Goal: Transaction & Acquisition: Purchase product/service

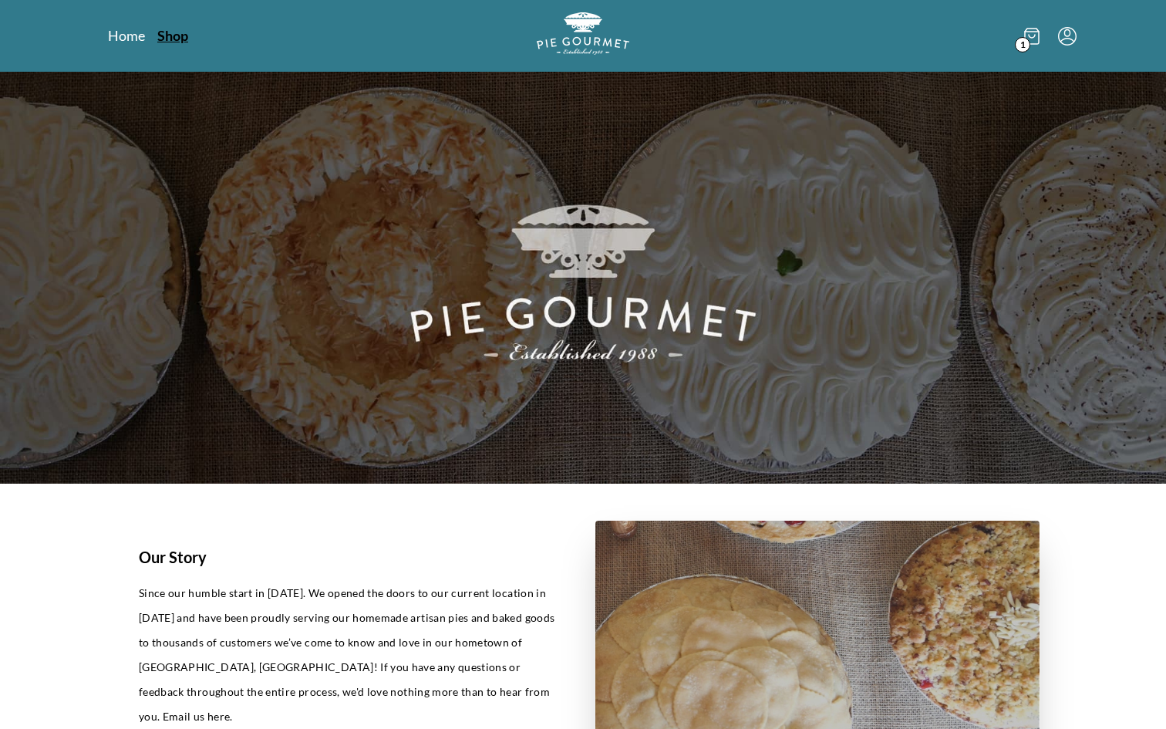
click at [164, 41] on link "Shop" at bounding box center [172, 35] width 31 height 19
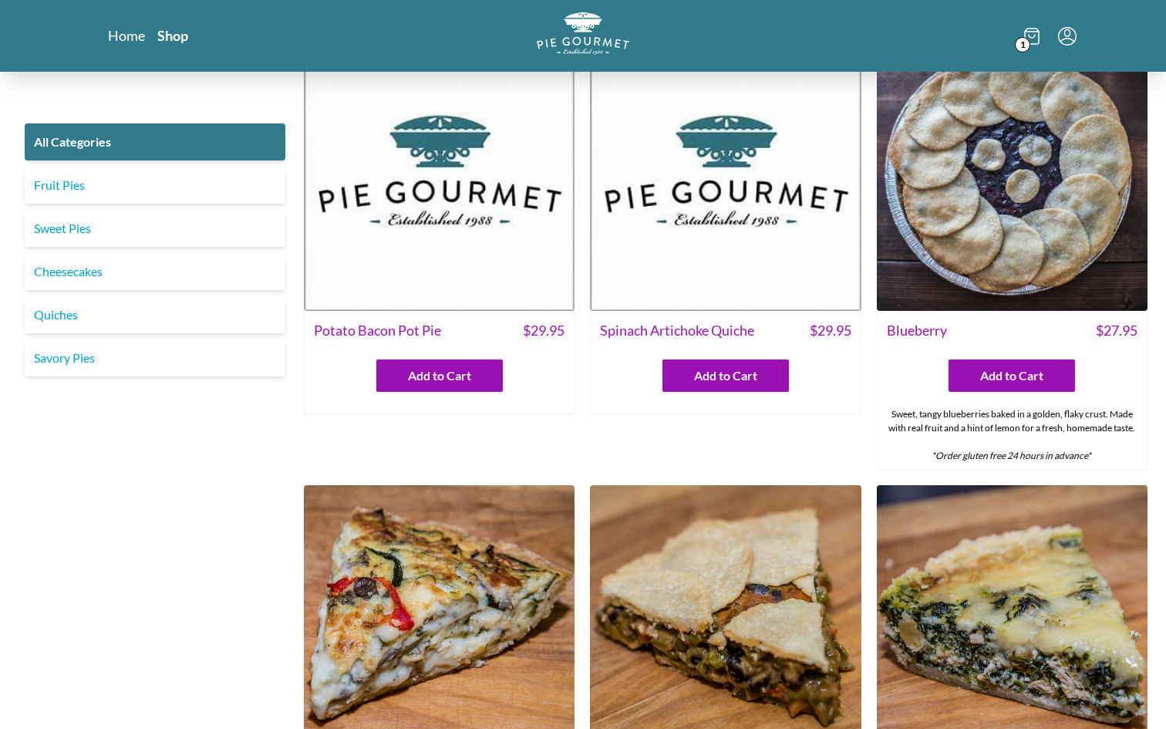
scroll to position [219, 0]
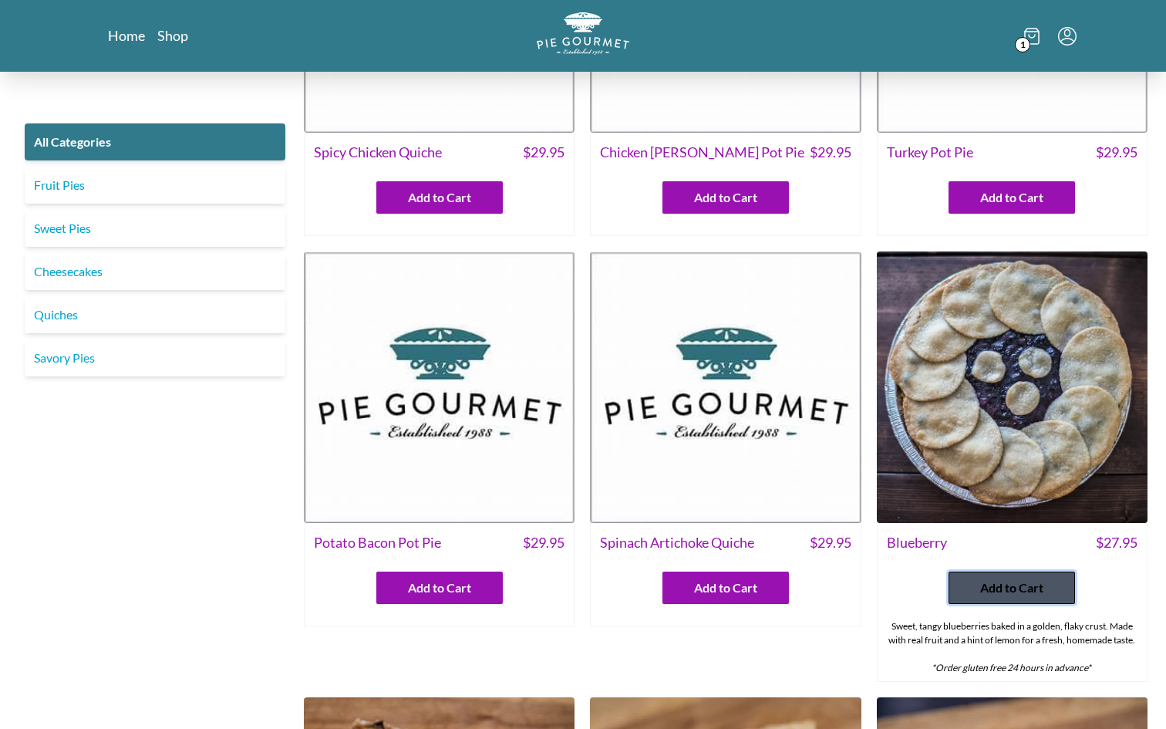
click at [964, 586] on button "Add to Cart" at bounding box center [1012, 588] width 127 height 32
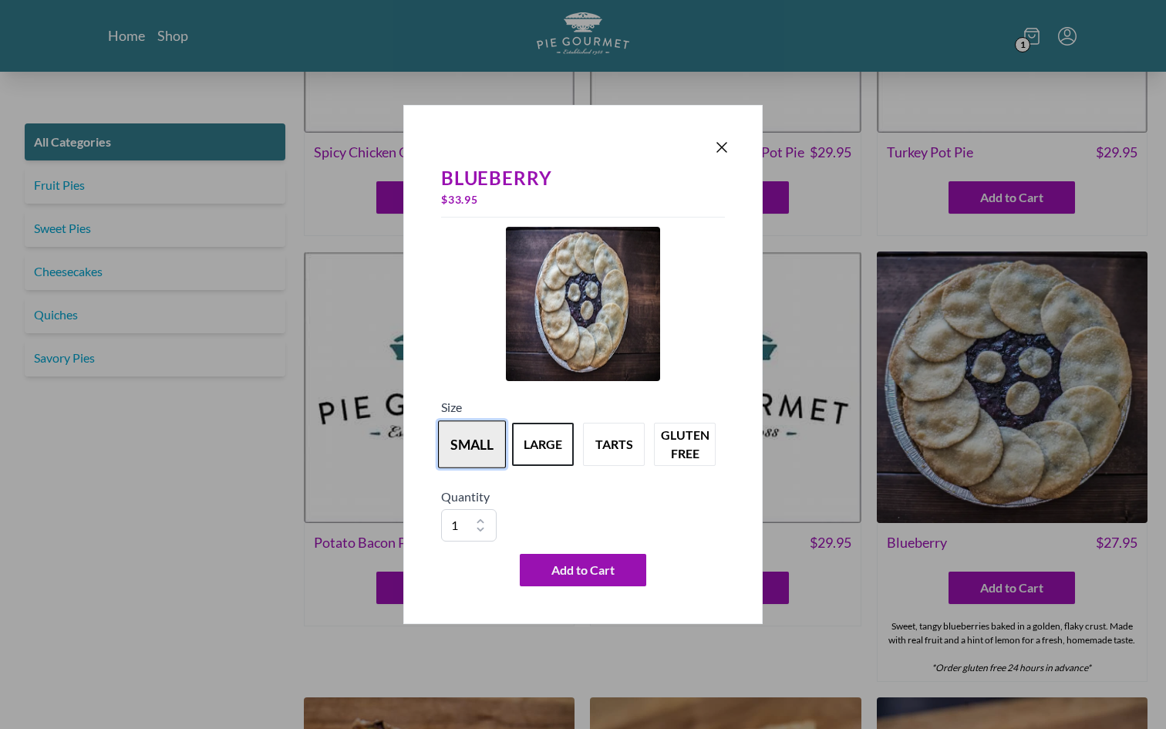
click at [458, 444] on button "small" at bounding box center [472, 444] width 68 height 48
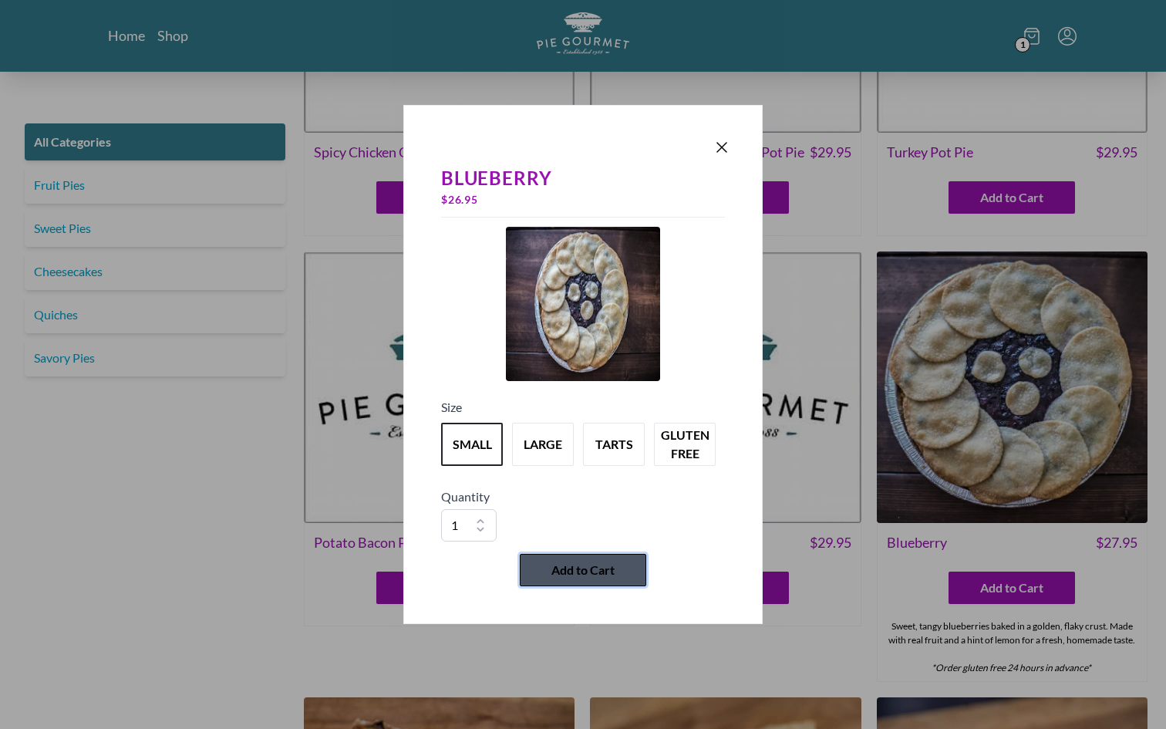
click at [558, 557] on button "Add to Cart" at bounding box center [583, 570] width 127 height 32
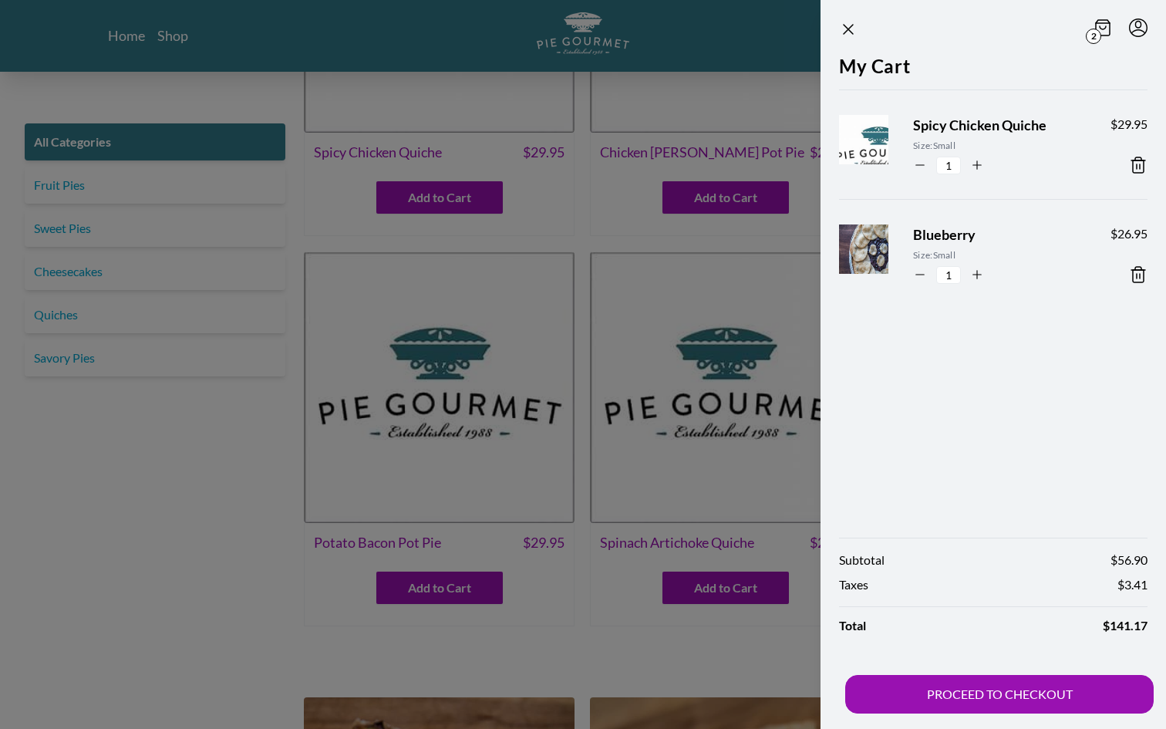
click at [1142, 173] on icon at bounding box center [1138, 165] width 19 height 19
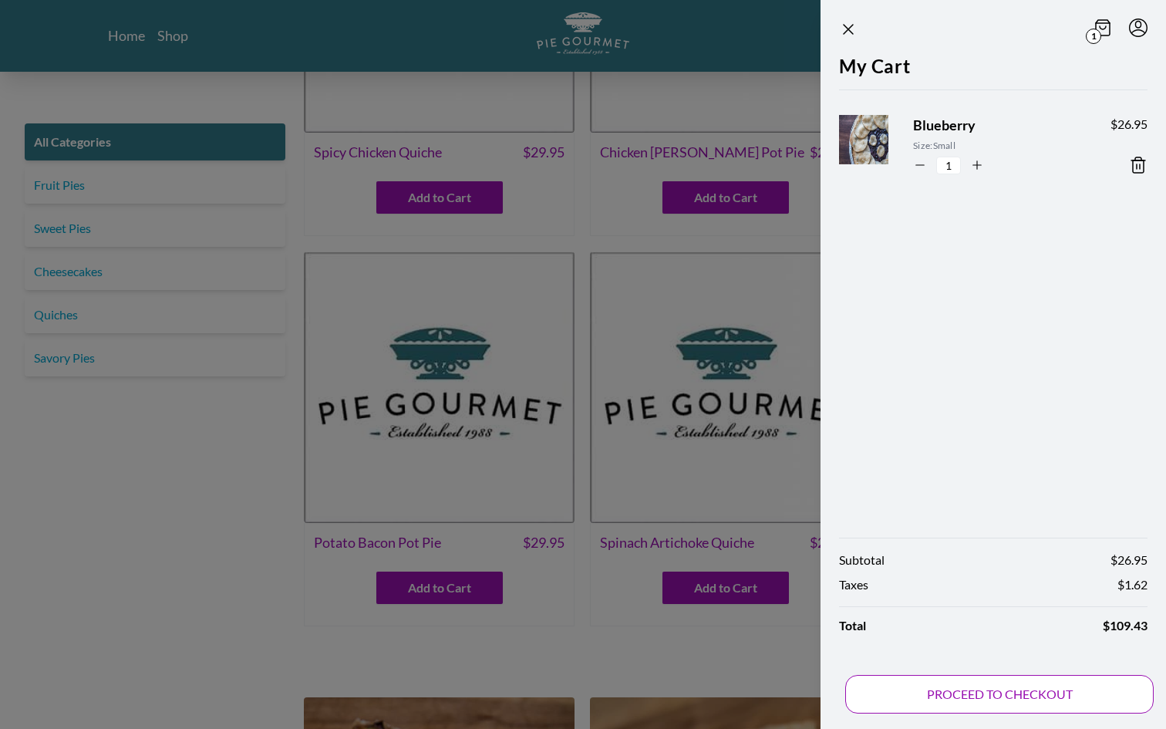
click at [1056, 687] on button "PROCEED TO CHECKOUT" at bounding box center [1000, 694] width 309 height 39
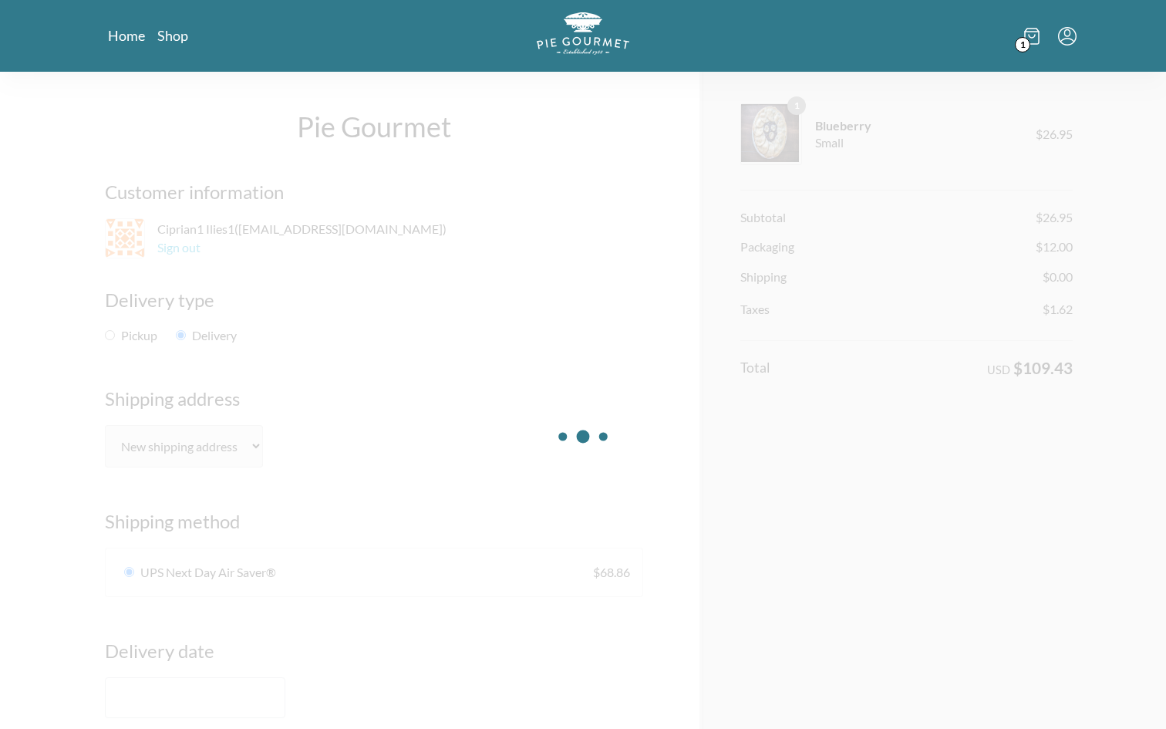
select select "7"
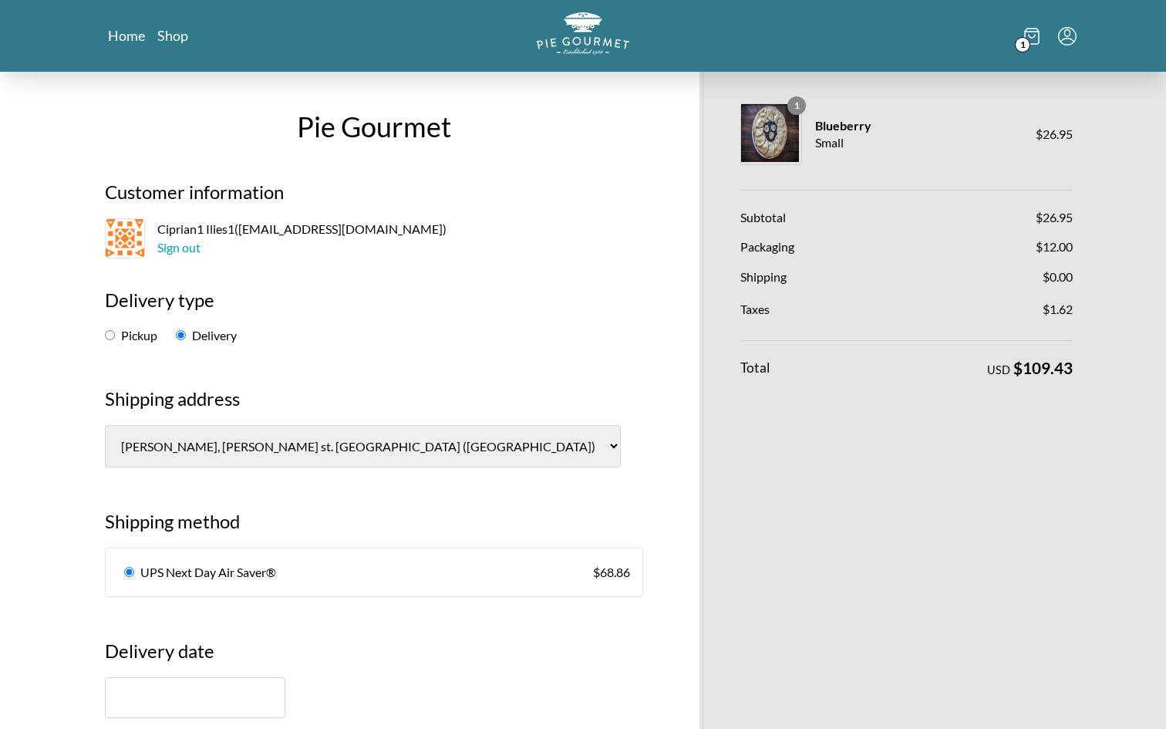
click at [218, 427] on select "[PERSON_NAME], Test [PERSON_NAME] ([GEOGRAPHIC_DATA]) [PERSON_NAME], Odobescu 6…" at bounding box center [363, 446] width 516 height 42
select select "0"
click at [105, 425] on select "[PERSON_NAME], Test [PERSON_NAME] ([GEOGRAPHIC_DATA]) [PERSON_NAME], Odobescu 6…" at bounding box center [363, 446] width 516 height 42
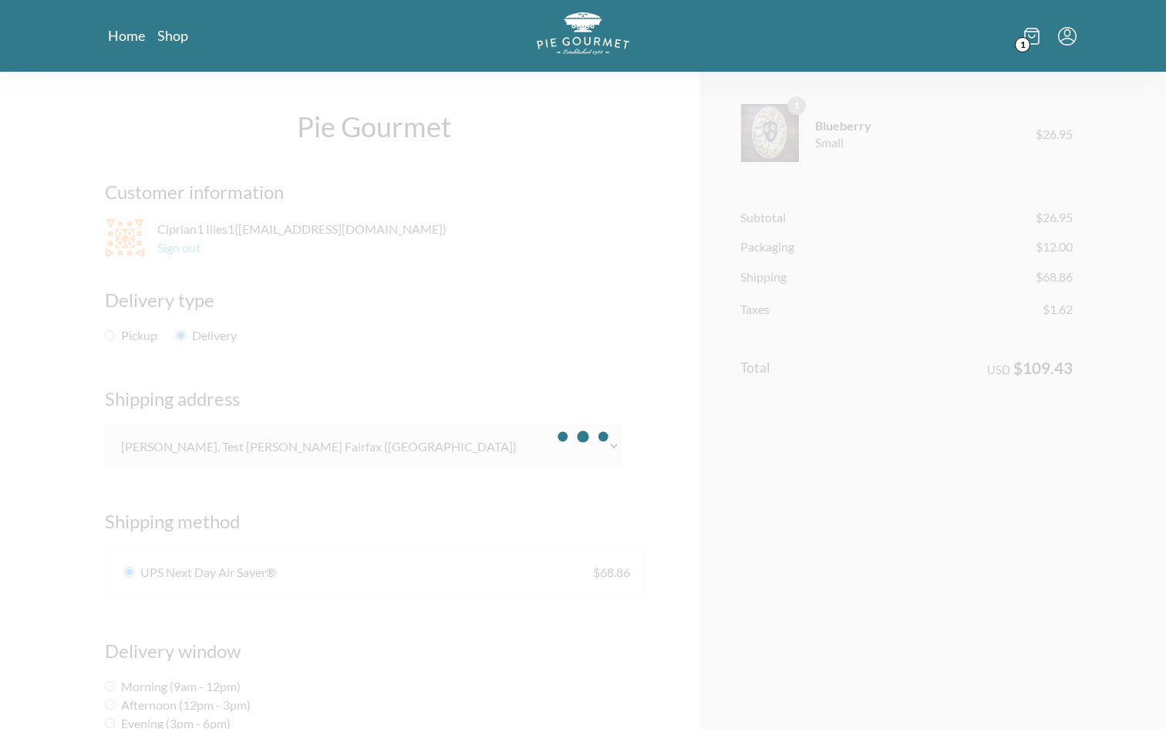
radio input "false"
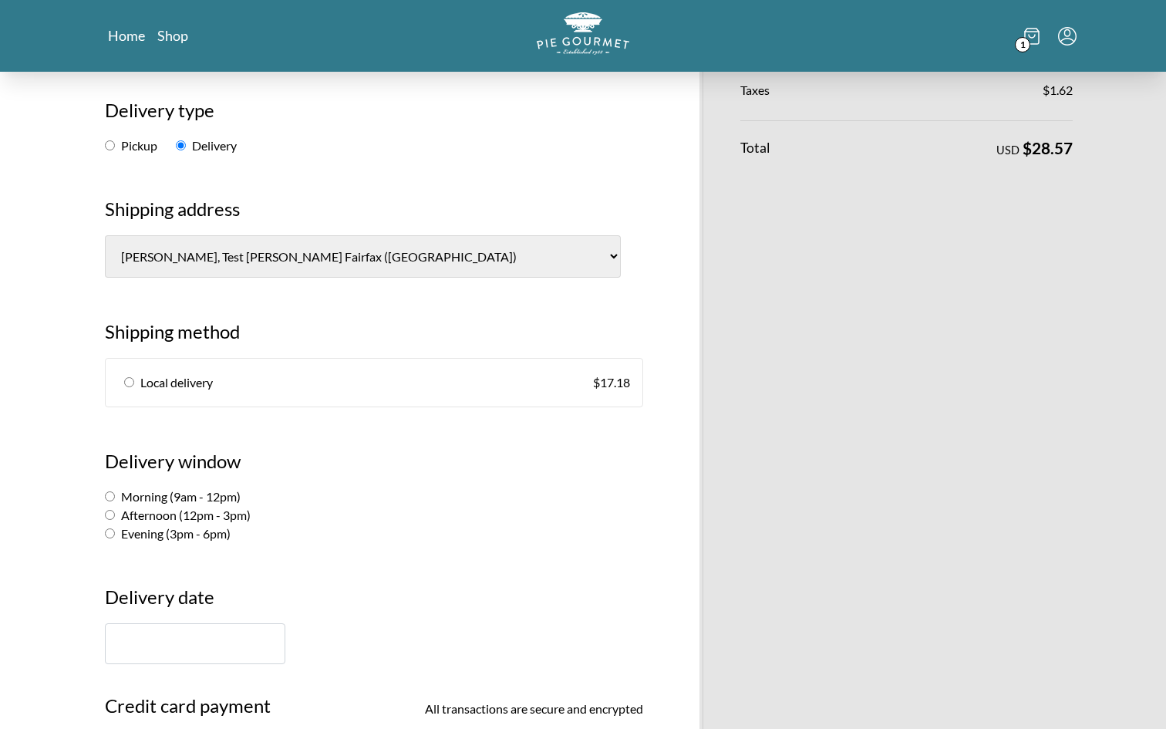
scroll to position [208, 0]
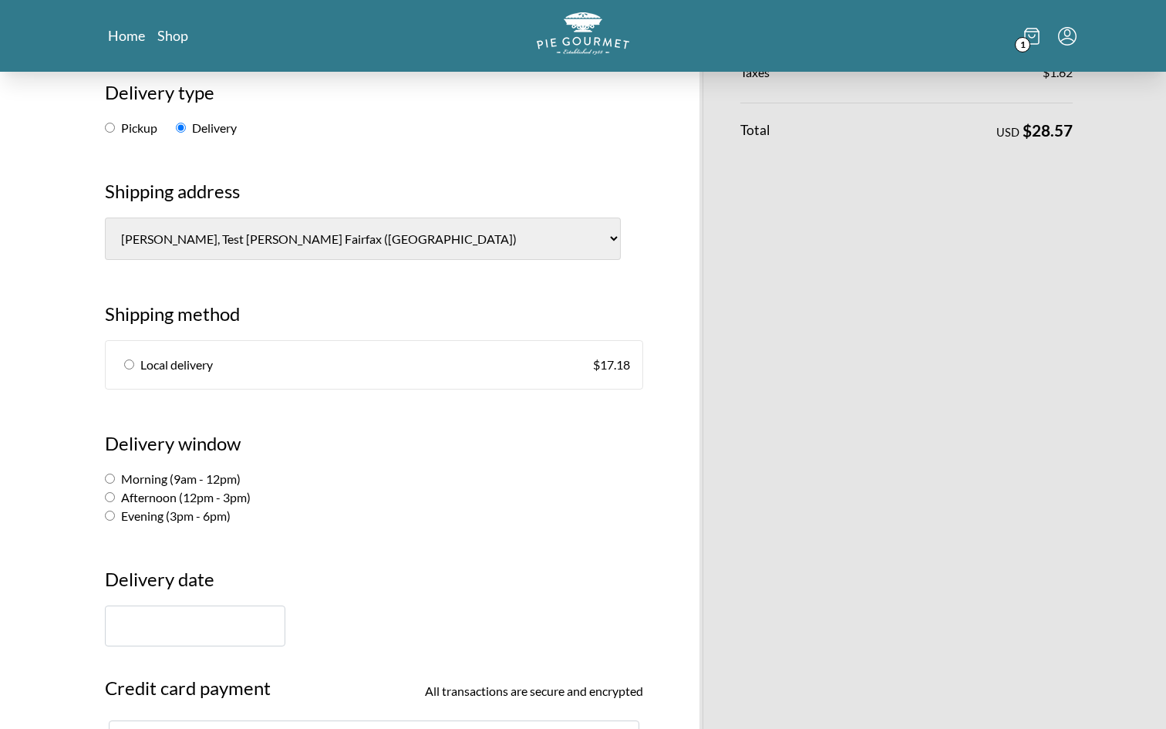
click at [428, 353] on link "Local delivery $ 17.18" at bounding box center [374, 365] width 537 height 48
radio input "true"
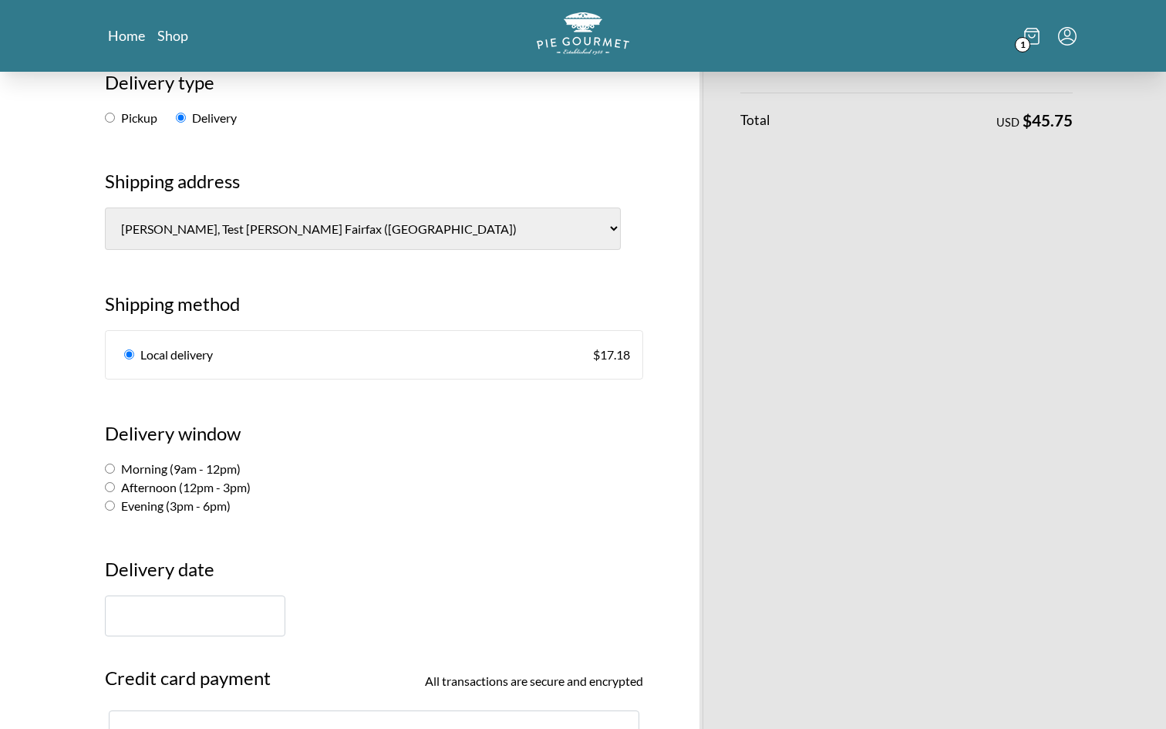
scroll to position [342, 0]
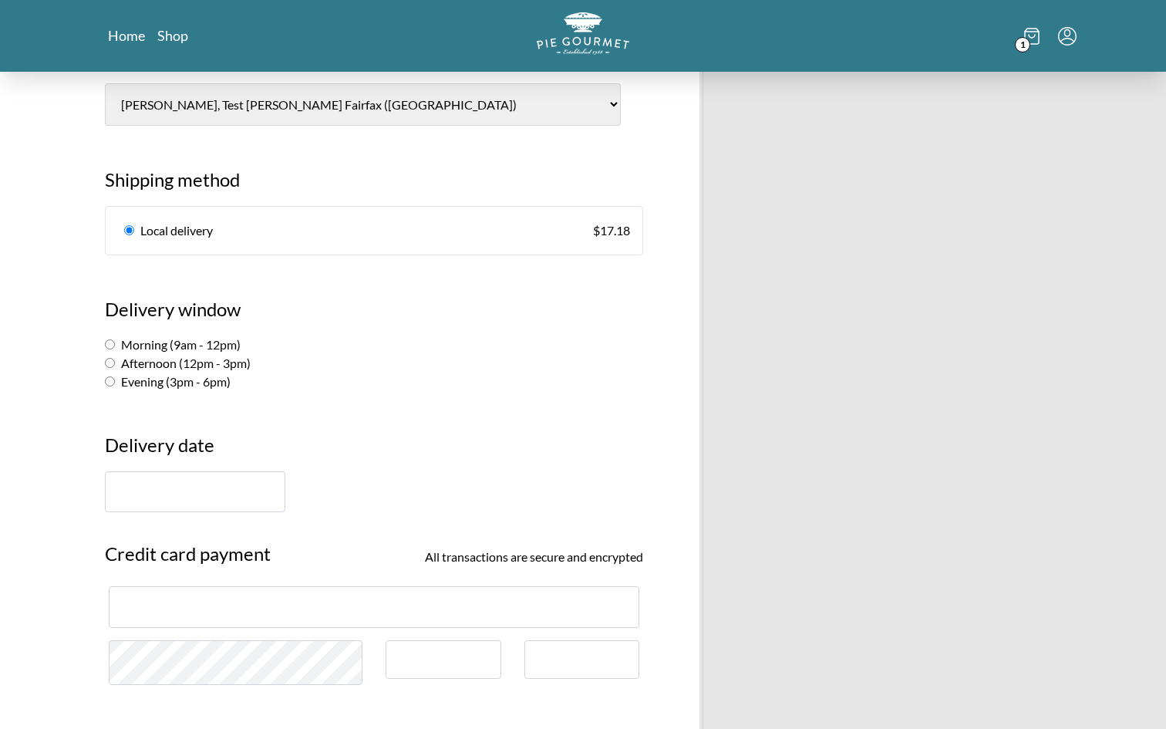
click at [214, 361] on label "Afternoon (12pm - 3pm)" at bounding box center [178, 363] width 146 height 15
click at [115, 361] on input "Afternoon (12pm - 3pm)" at bounding box center [110, 363] width 10 height 10
radio input "true"
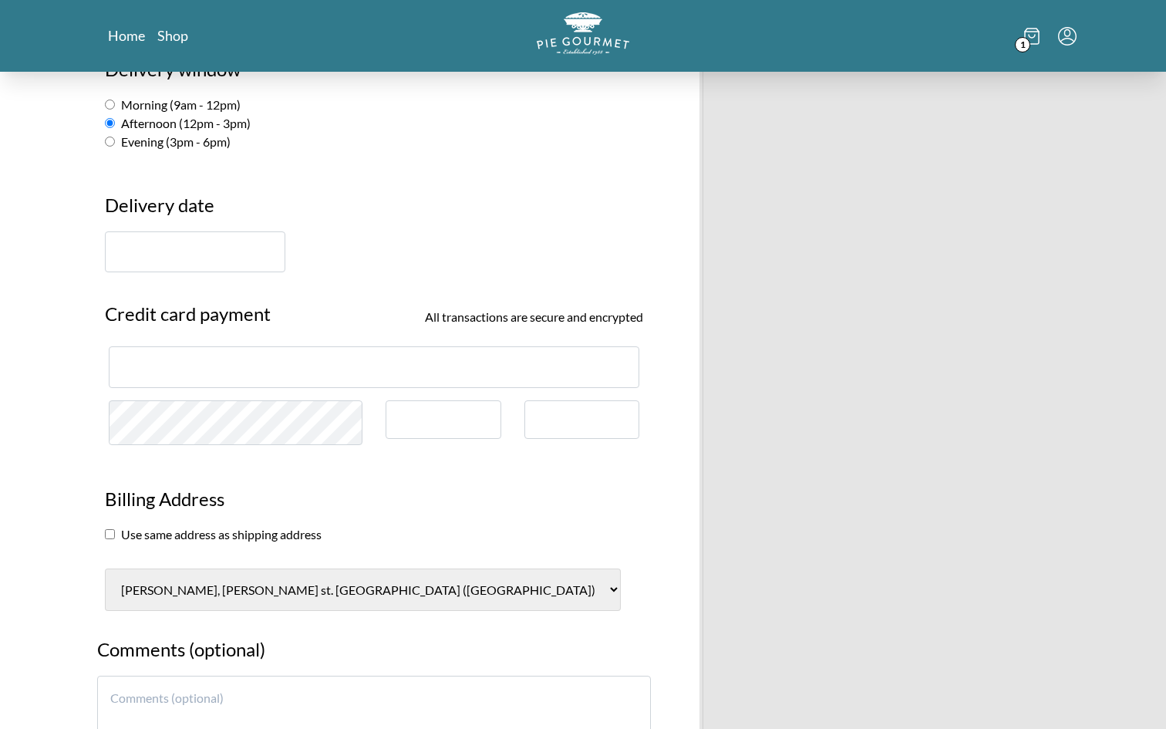
scroll to position [642, 0]
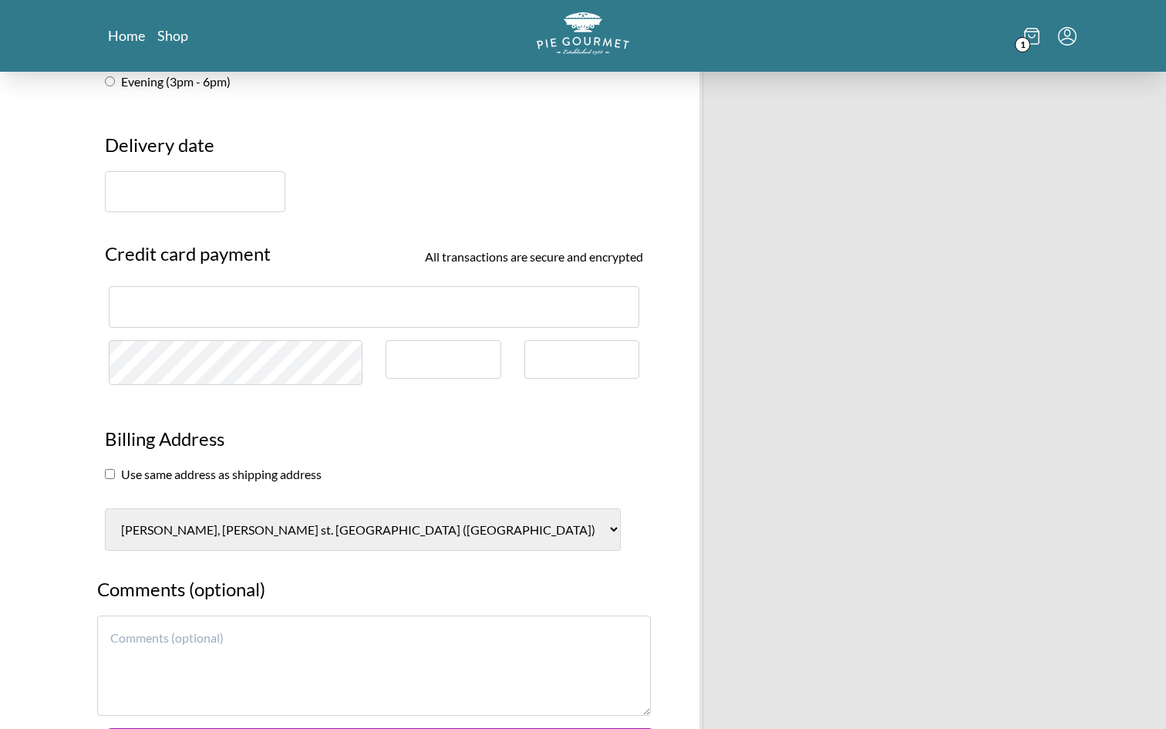
click at [160, 200] on input "text" at bounding box center [195, 191] width 181 height 41
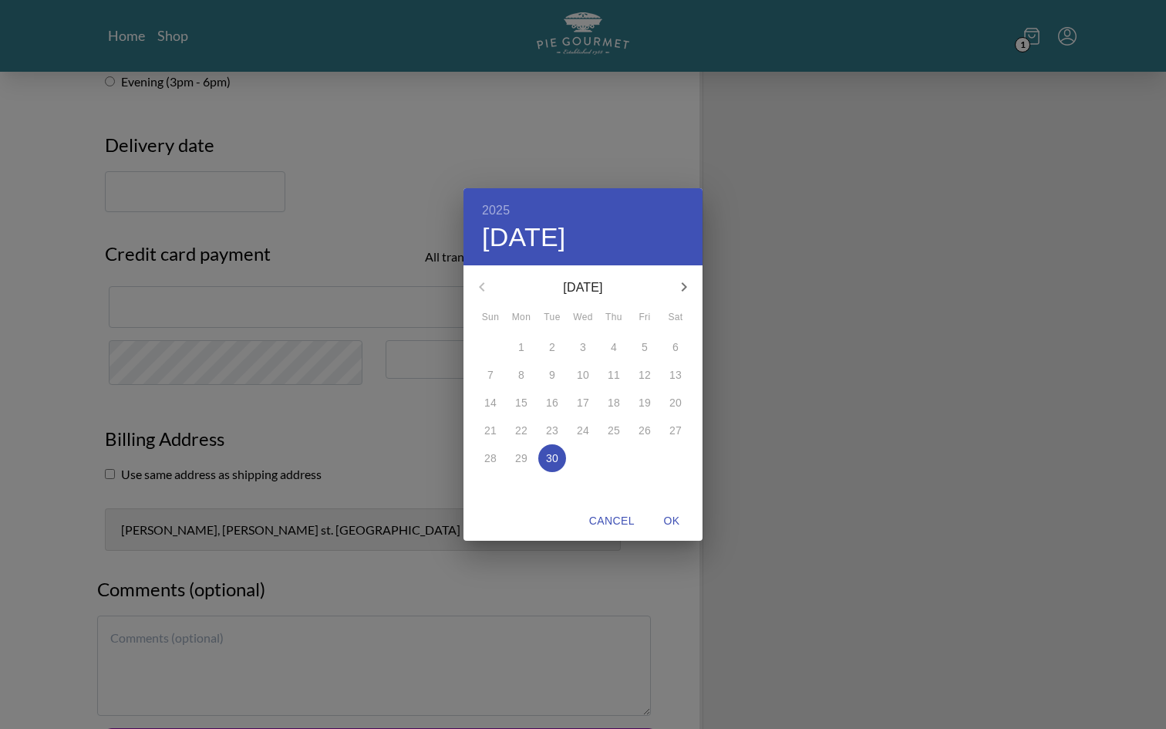
click at [684, 282] on icon "button" at bounding box center [684, 287] width 19 height 19
click at [613, 340] on p "2" at bounding box center [614, 346] width 6 height 15
click at [669, 532] on button "OK" at bounding box center [671, 521] width 49 height 29
type input "[DATE]"
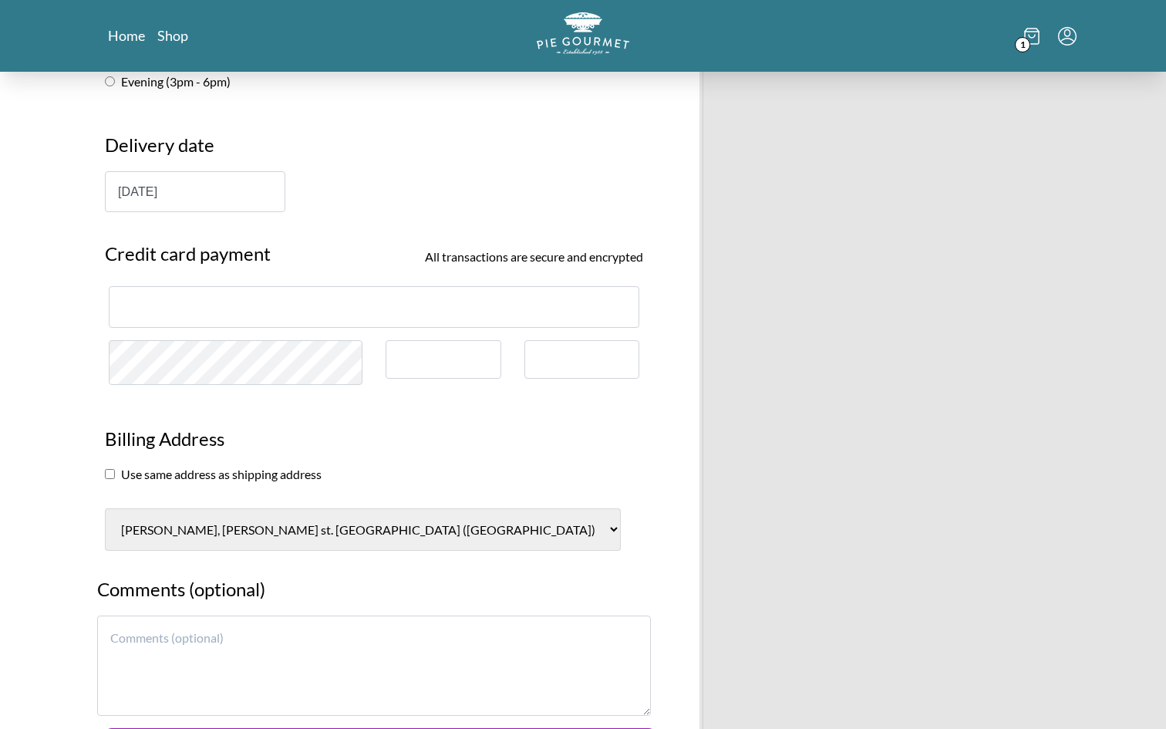
click at [144, 480] on section "Use same address as shipping address" at bounding box center [374, 474] width 538 height 19
click at [97, 472] on section "Billing Address Use same address as shipping address [PERSON_NAME][GEOGRAPHIC_D…" at bounding box center [374, 480] width 562 height 141
click at [103, 472] on section "Billing Address Use same address as shipping address [PERSON_NAME][GEOGRAPHIC_D…" at bounding box center [374, 480] width 562 height 141
click at [110, 475] on input "checkbox" at bounding box center [110, 474] width 10 height 10
checkbox input "true"
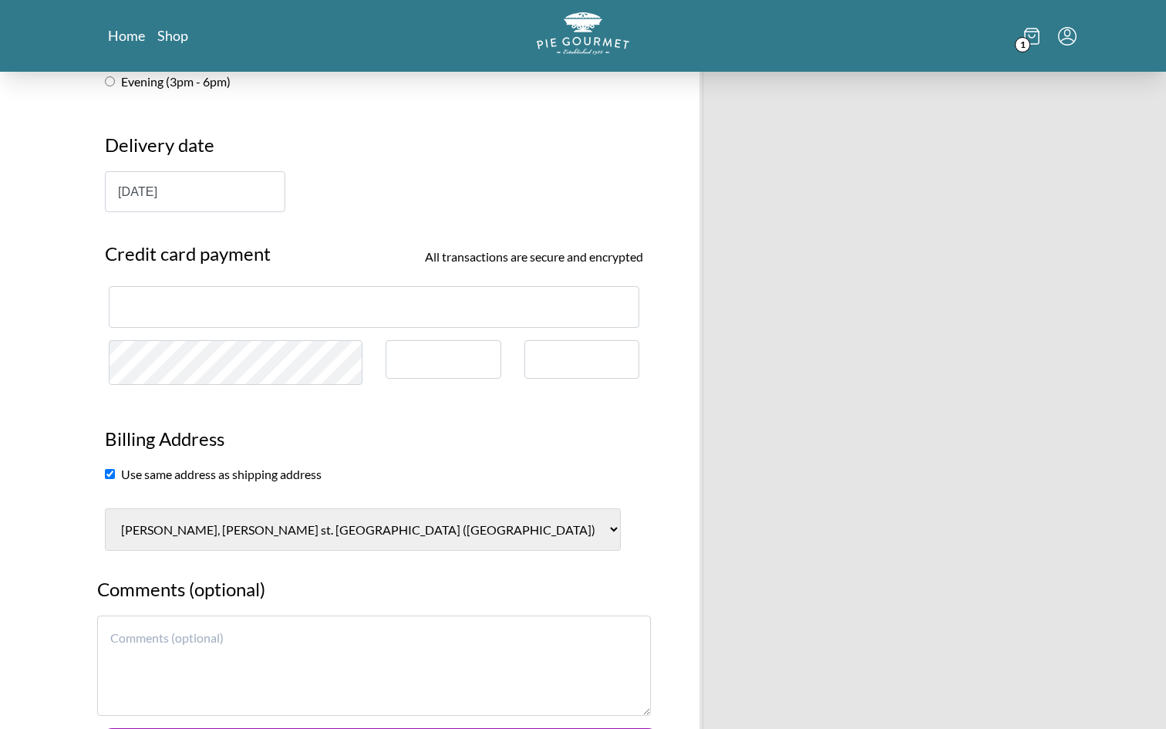
select select "0"
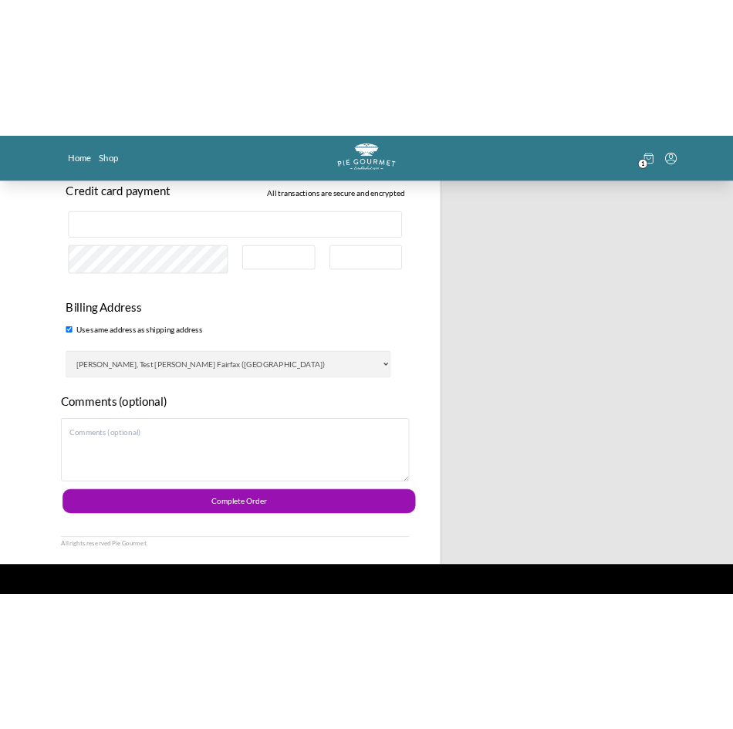
scroll to position [828, 0]
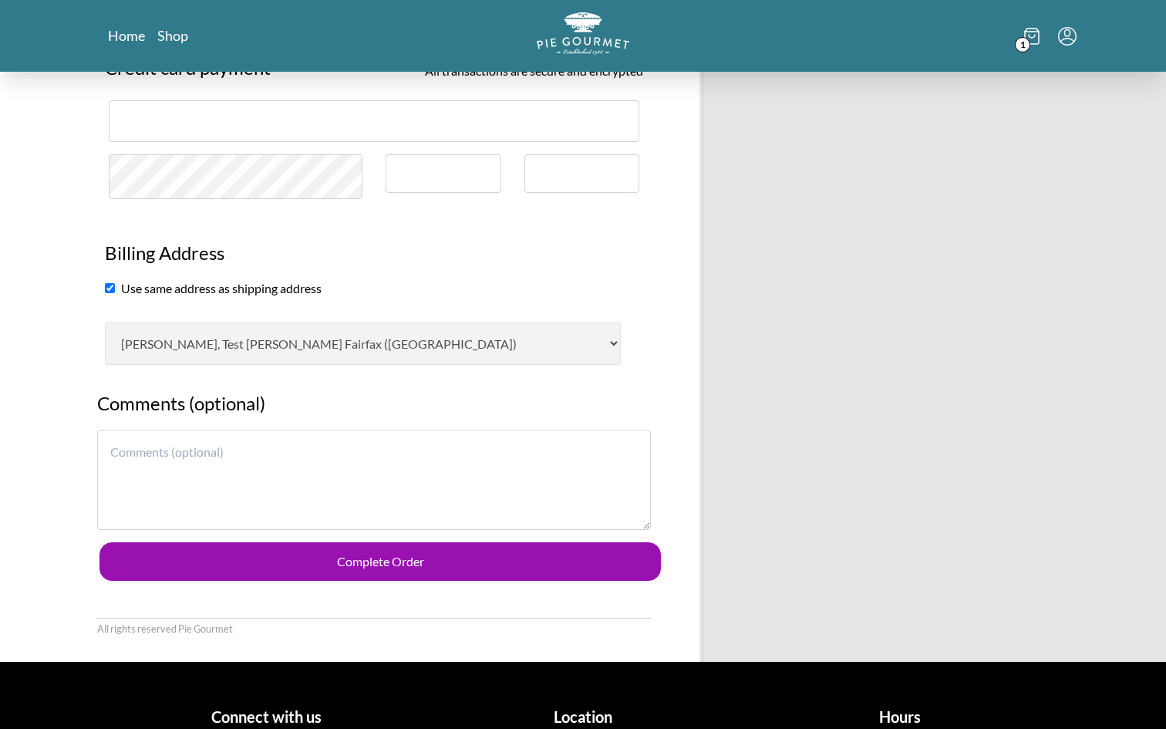
drag, startPoint x: 382, startPoint y: 559, endPoint x: 609, endPoint y: 264, distance: 371.9
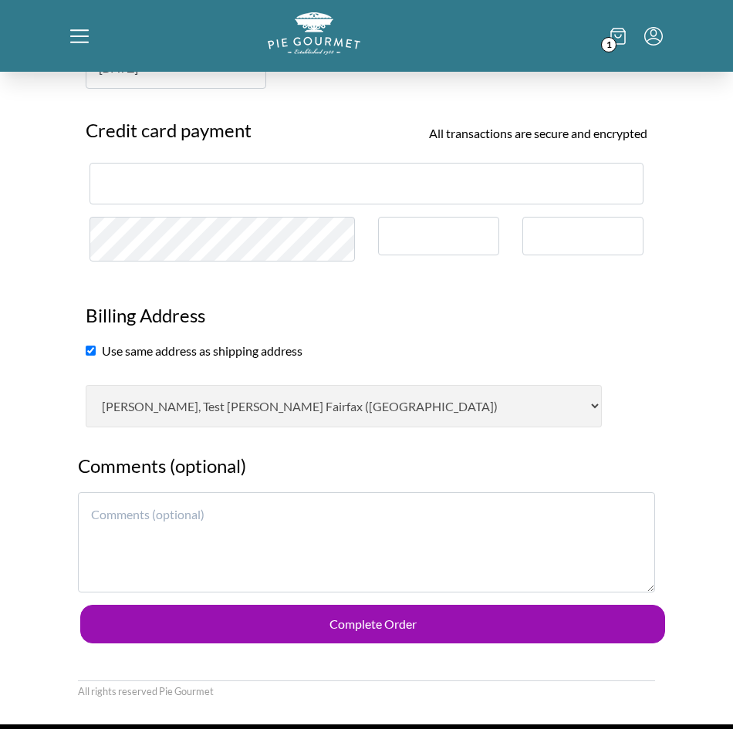
scroll to position [1178, 0]
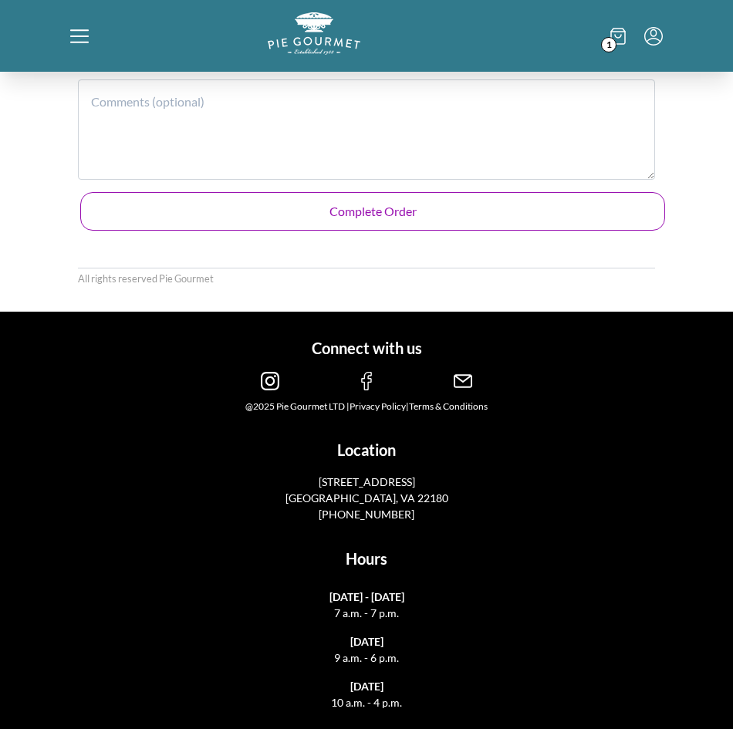
click at [491, 207] on button "Complete Order" at bounding box center [372, 211] width 585 height 39
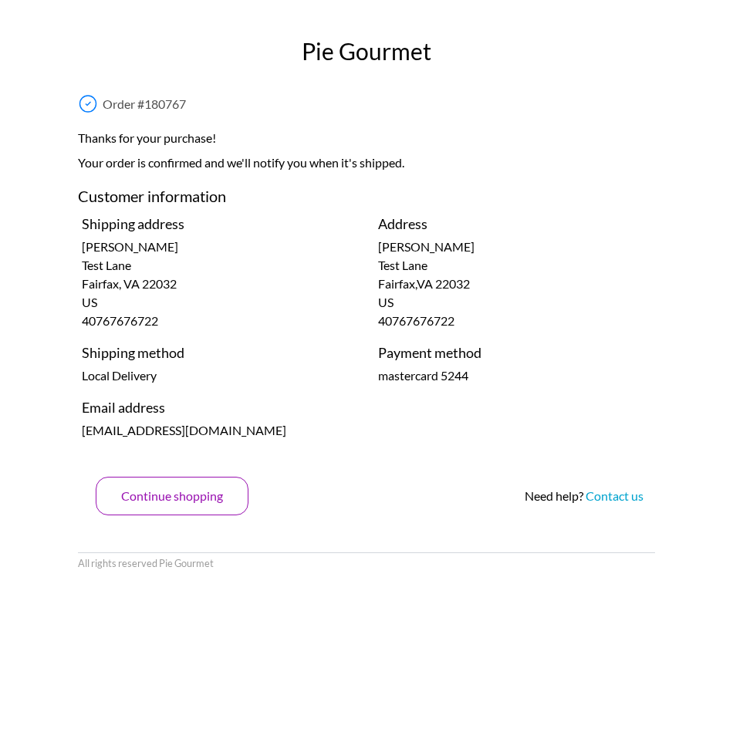
click at [179, 490] on button "Continue shopping" at bounding box center [172, 496] width 153 height 39
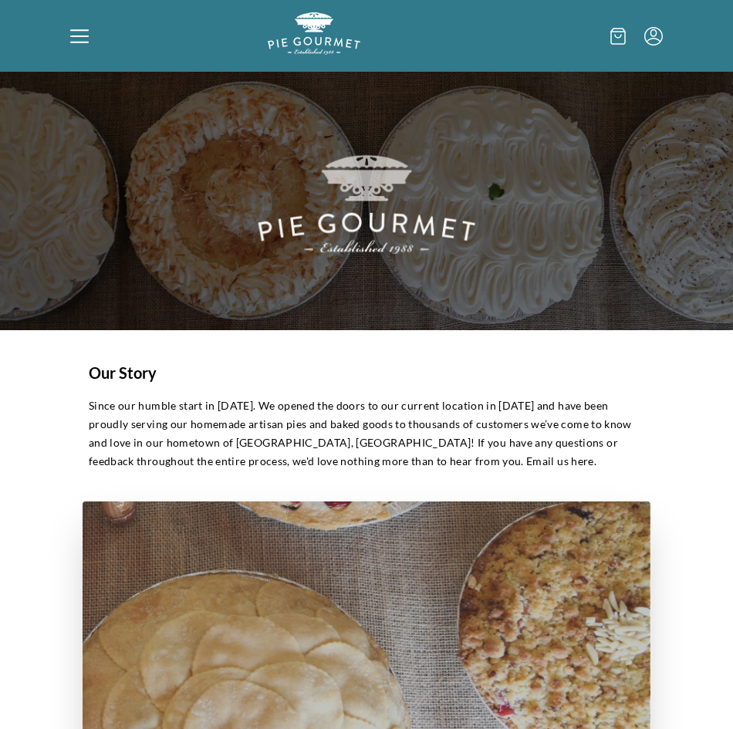
click at [92, 44] on div at bounding box center [168, 35] width 197 height 47
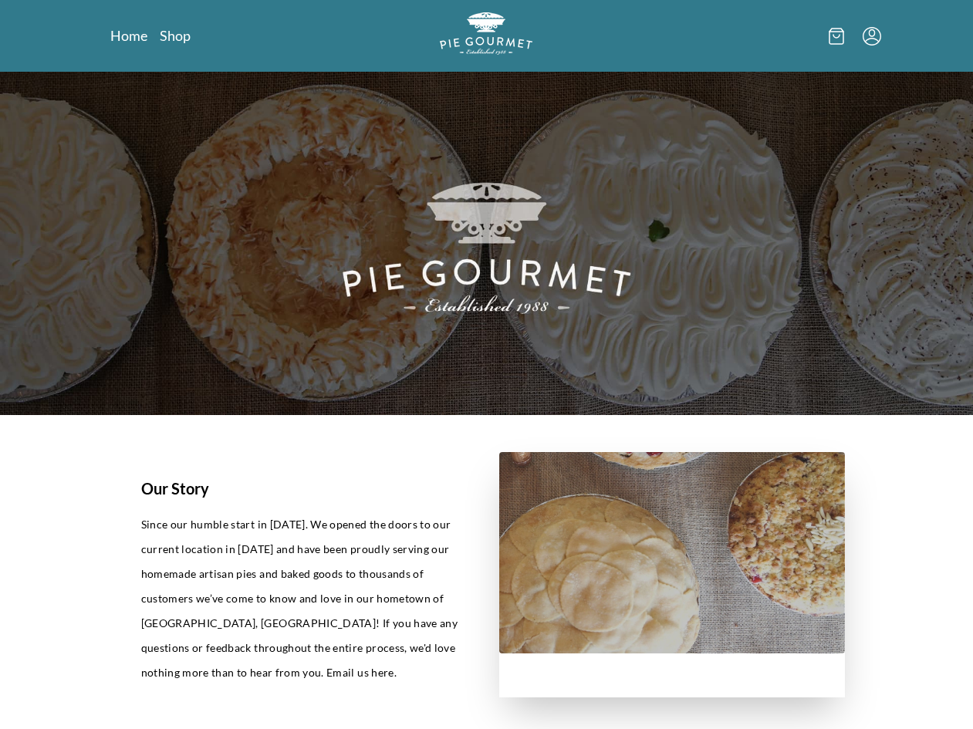
click at [191, 31] on div "Home Shop" at bounding box center [486, 364] width 973 height 729
click at [188, 33] on link "Shop" at bounding box center [175, 35] width 31 height 19
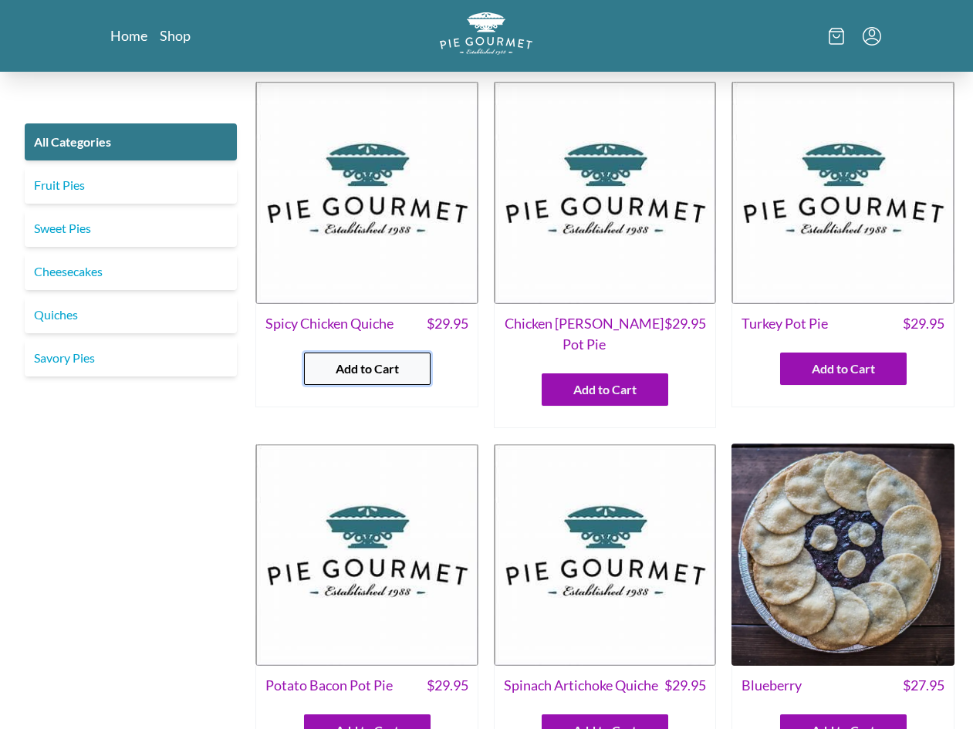
click at [370, 366] on span "Add to Cart" at bounding box center [367, 368] width 63 height 19
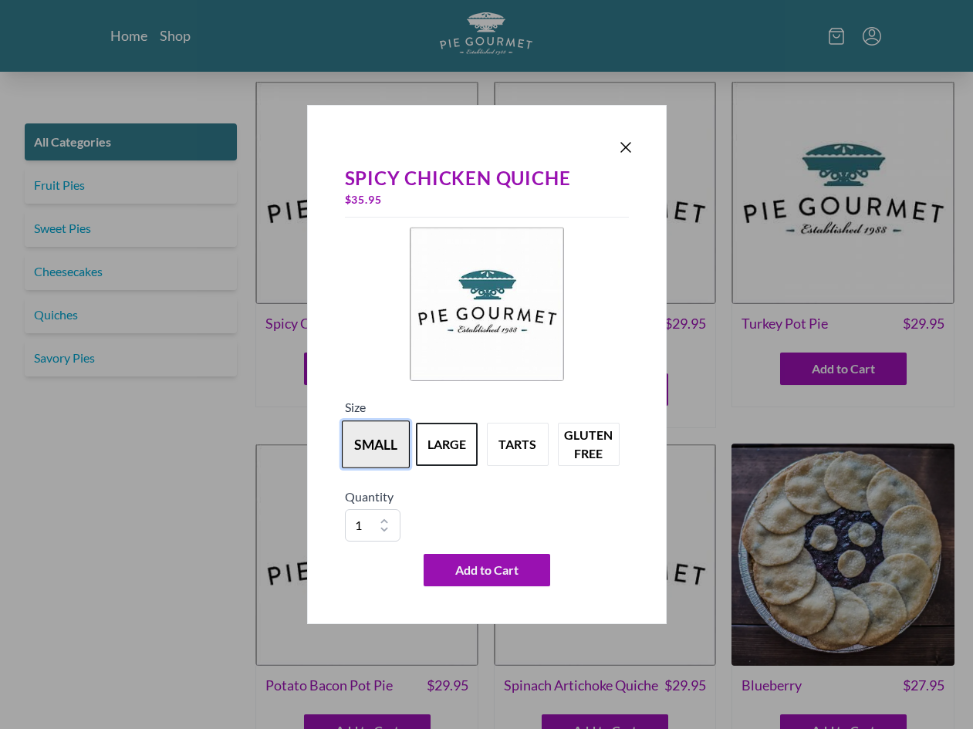
click at [358, 457] on button "small" at bounding box center [376, 444] width 68 height 48
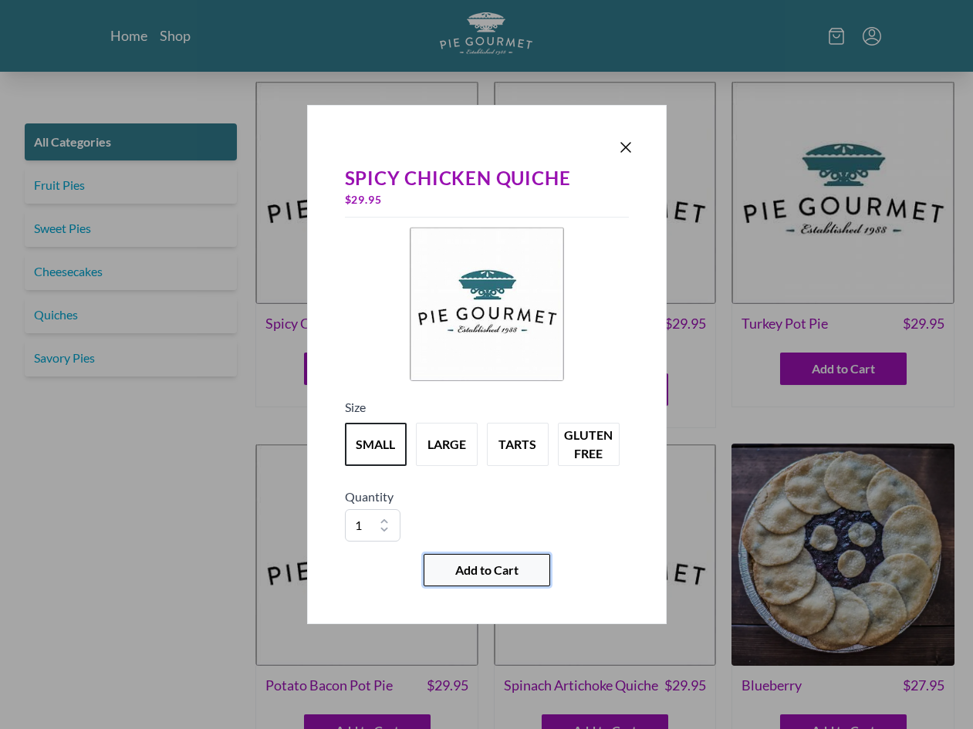
click at [537, 576] on button "Add to Cart" at bounding box center [487, 570] width 127 height 32
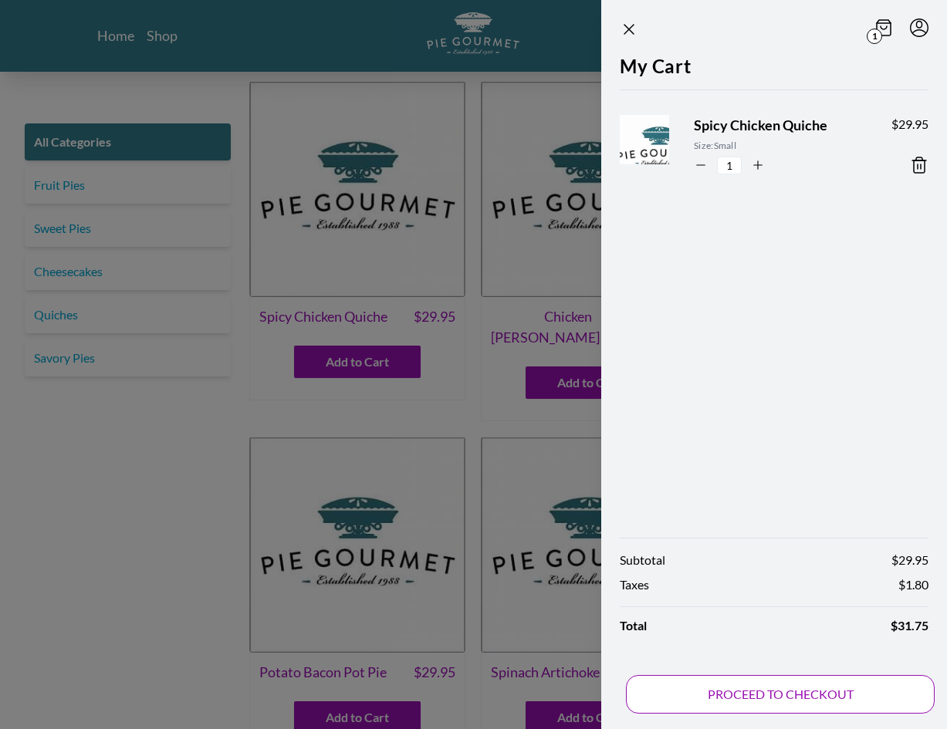
click at [833, 678] on button "PROCEED TO CHECKOUT" at bounding box center [780, 694] width 309 height 39
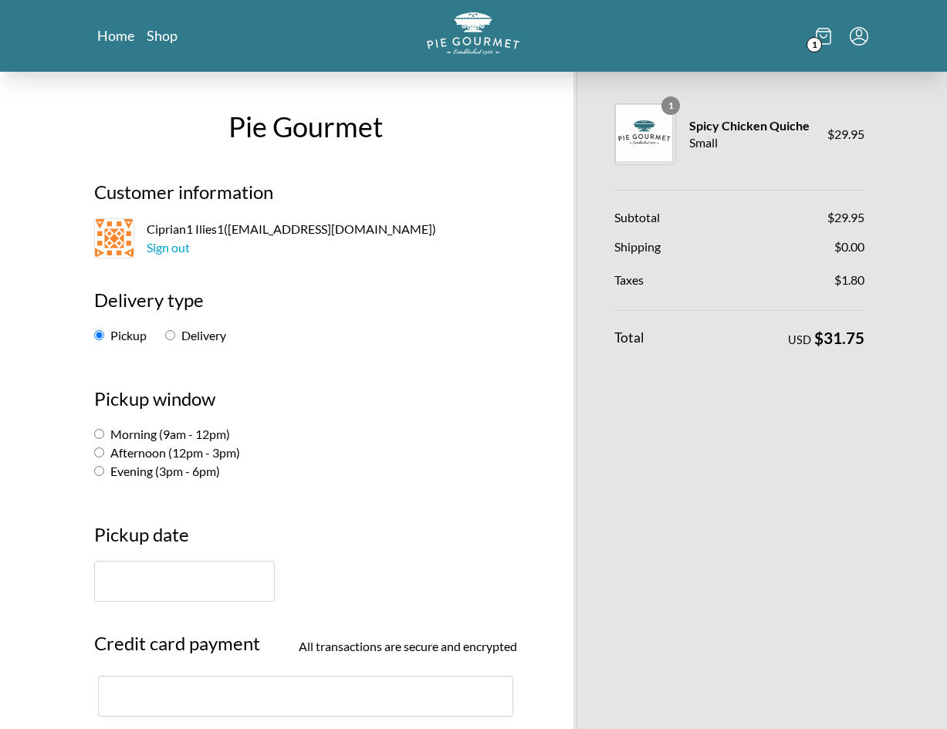
click at [200, 441] on label "Morning (9am - 12pm)" at bounding box center [162, 434] width 136 height 15
click at [104, 439] on input "Morning (9am - 12pm)" at bounding box center [99, 434] width 10 height 10
radio input "true"
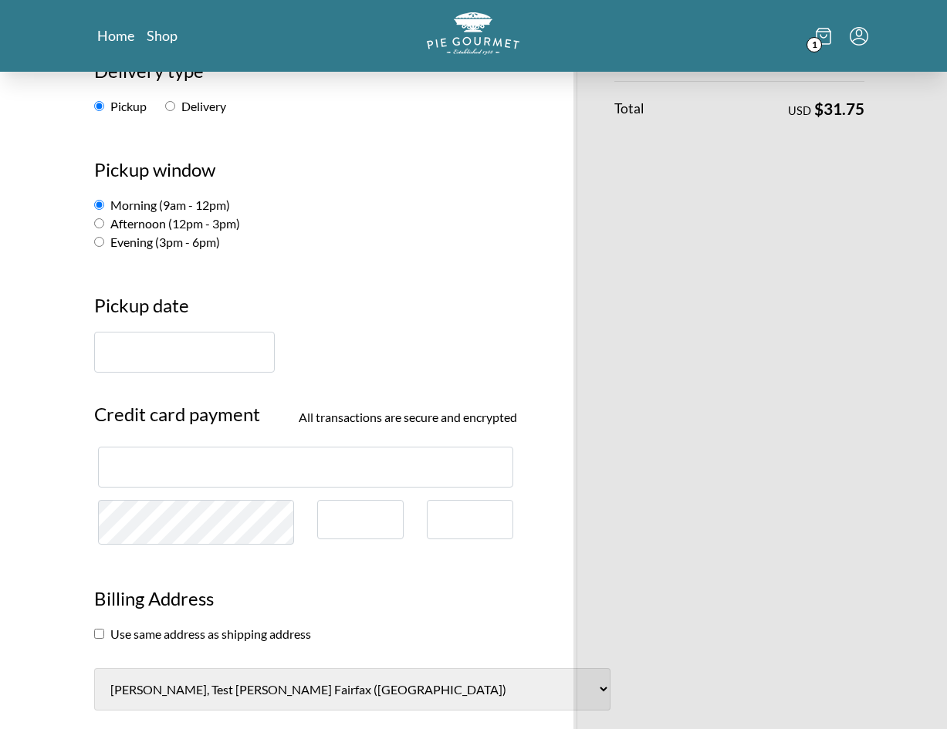
scroll to position [254, 0]
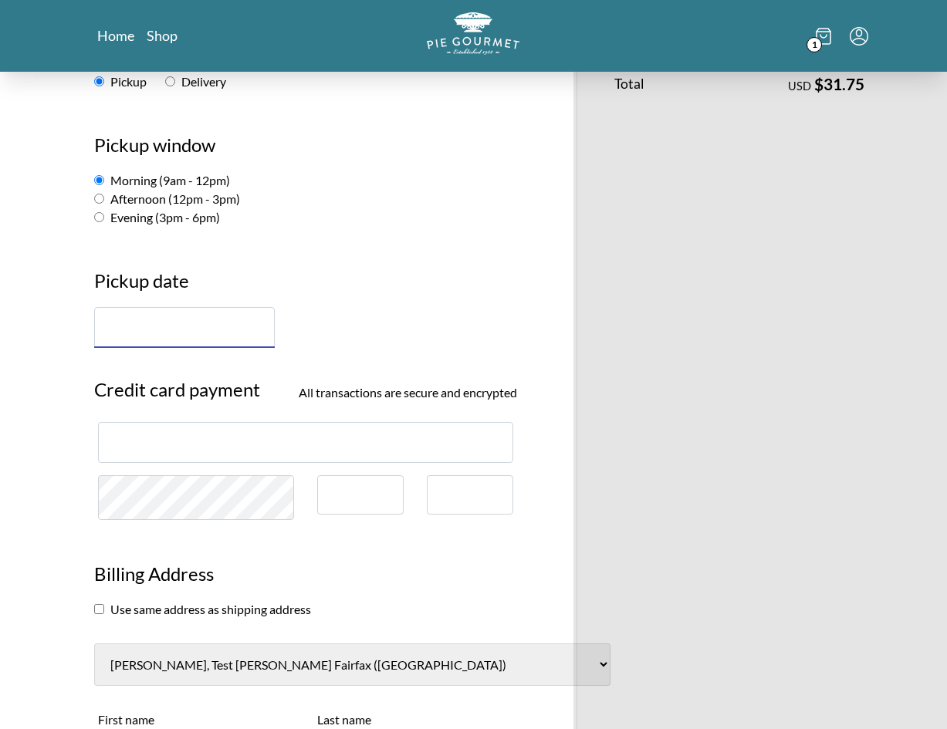
click at [208, 314] on input "text" at bounding box center [184, 327] width 181 height 41
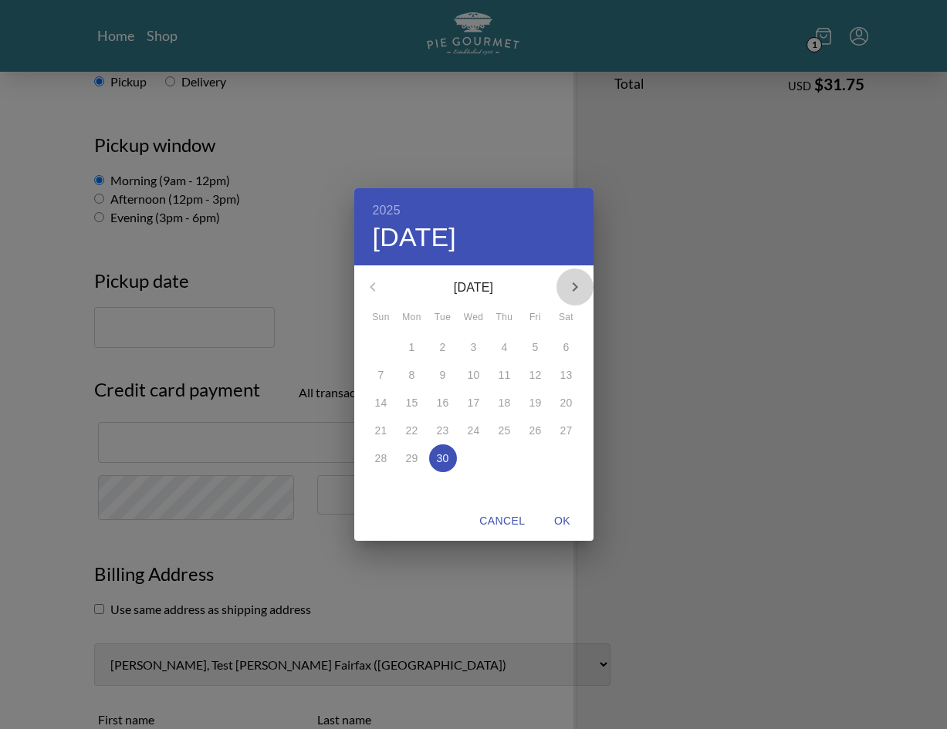
click at [574, 289] on icon "button" at bounding box center [574, 286] width 5 height 9
click at [503, 353] on p "2" at bounding box center [504, 346] width 6 height 15
click at [568, 520] on span "OK" at bounding box center [562, 520] width 37 height 19
type input "[DATE]"
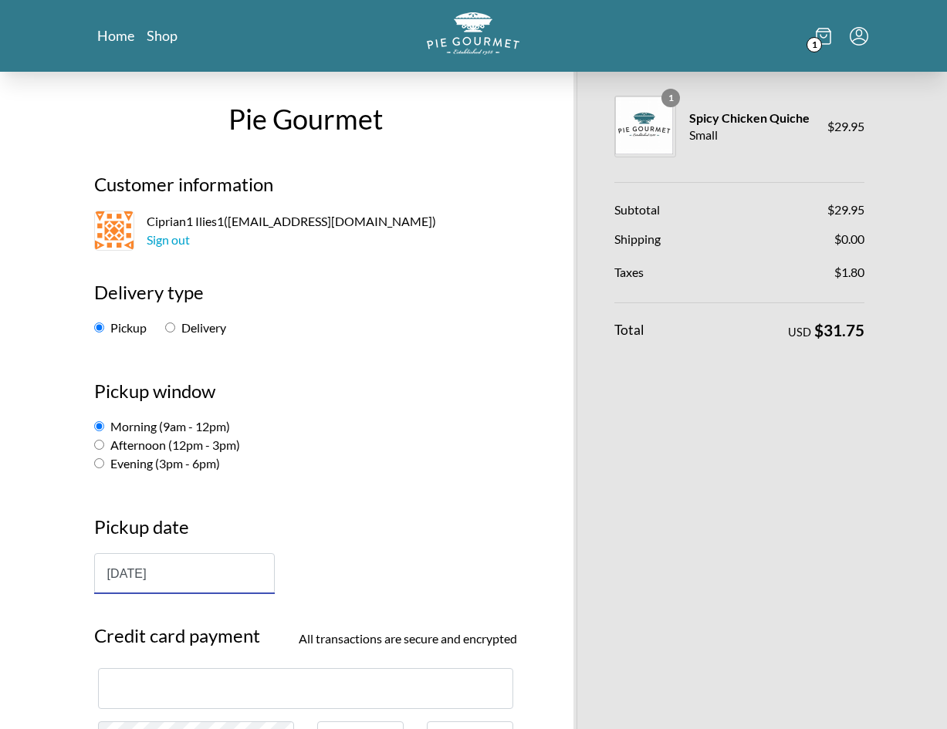
scroll to position [6, 0]
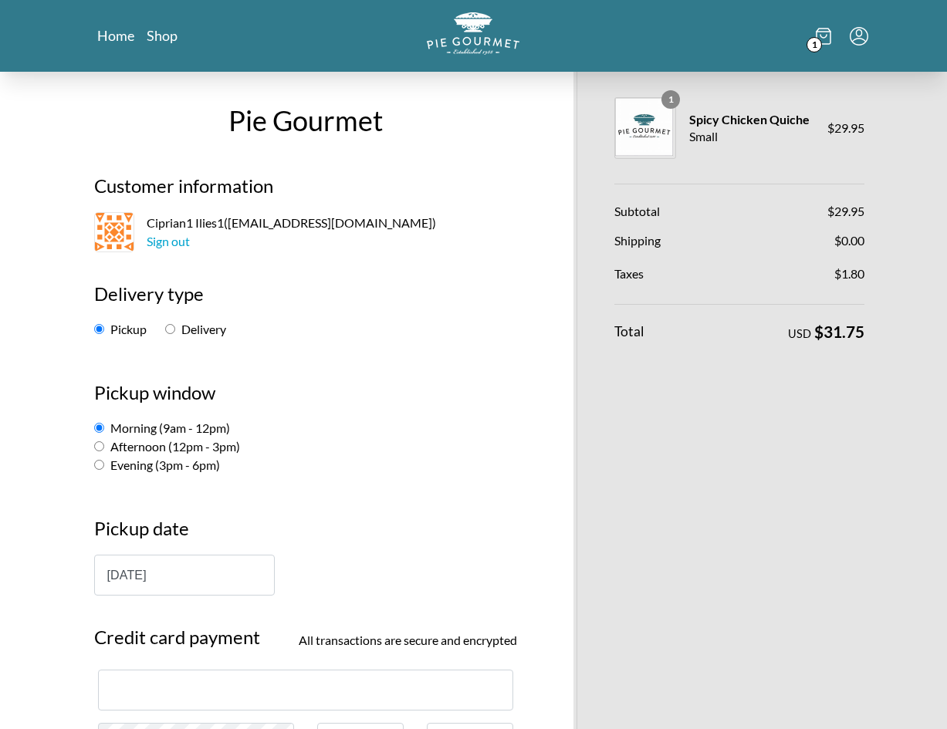
click at [211, 333] on label "Delivery" at bounding box center [195, 329] width 61 height 15
click at [175, 333] on input "Delivery" at bounding box center [170, 329] width 10 height 10
radio input "true"
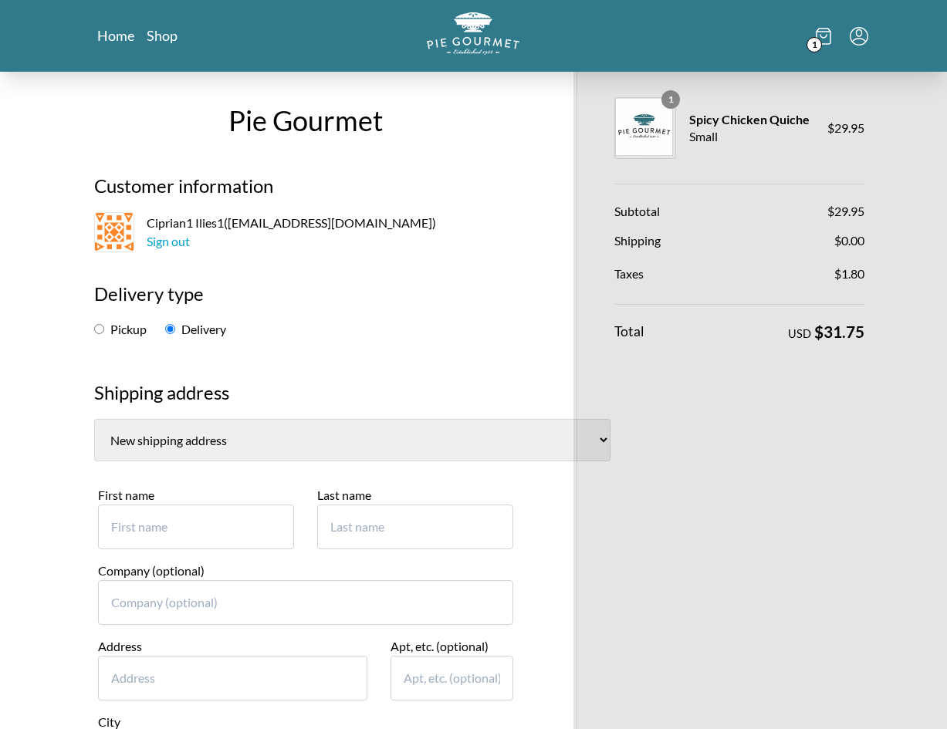
click at [338, 439] on select "[PERSON_NAME], Test [PERSON_NAME] ([GEOGRAPHIC_DATA]) [PERSON_NAME], Odobescu 6…" at bounding box center [352, 440] width 516 height 42
select select "7"
click at [94, 419] on select "[PERSON_NAME], Test [PERSON_NAME] ([GEOGRAPHIC_DATA]) [PERSON_NAME], Odobescu 6…" at bounding box center [352, 440] width 516 height 42
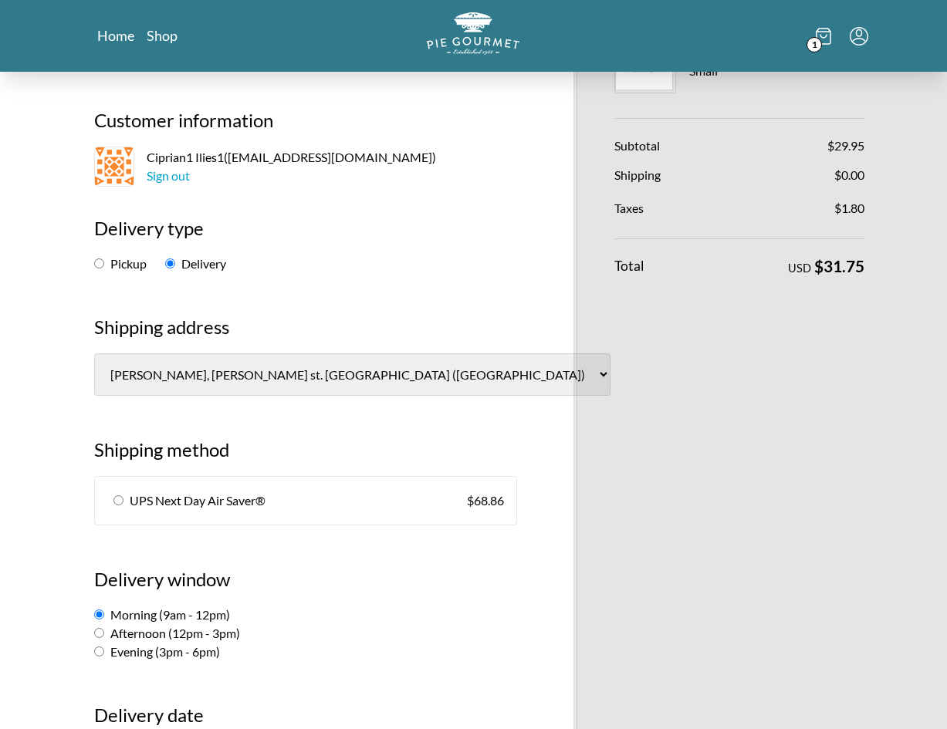
scroll to position [78, 0]
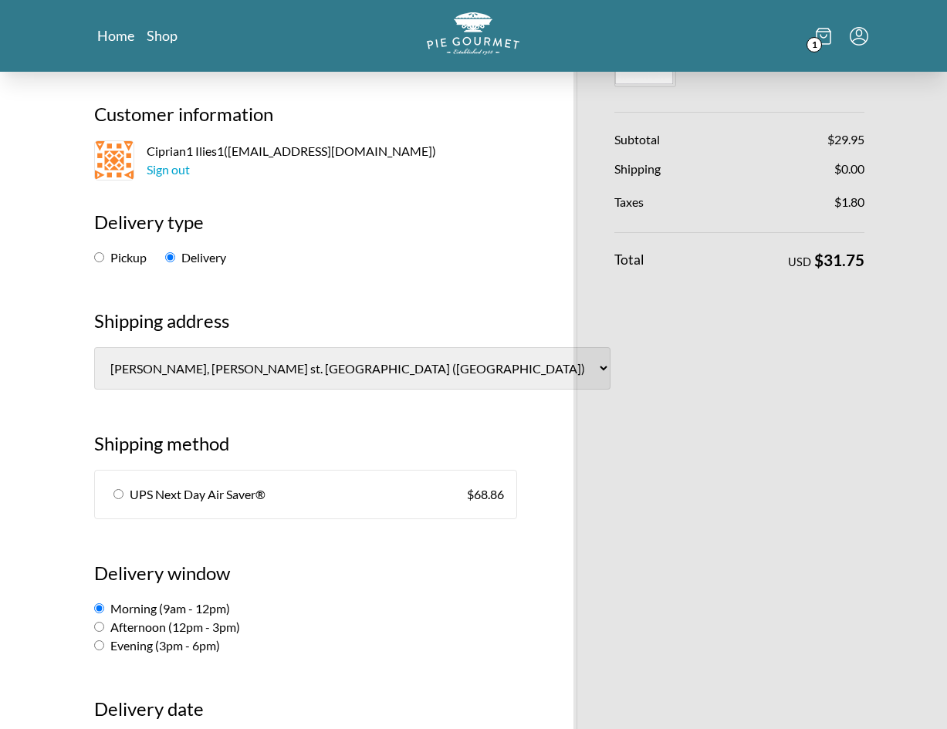
click at [427, 478] on link "UPS Next Day Air Saver® $ 68.86" at bounding box center [306, 495] width 422 height 48
radio input "true"
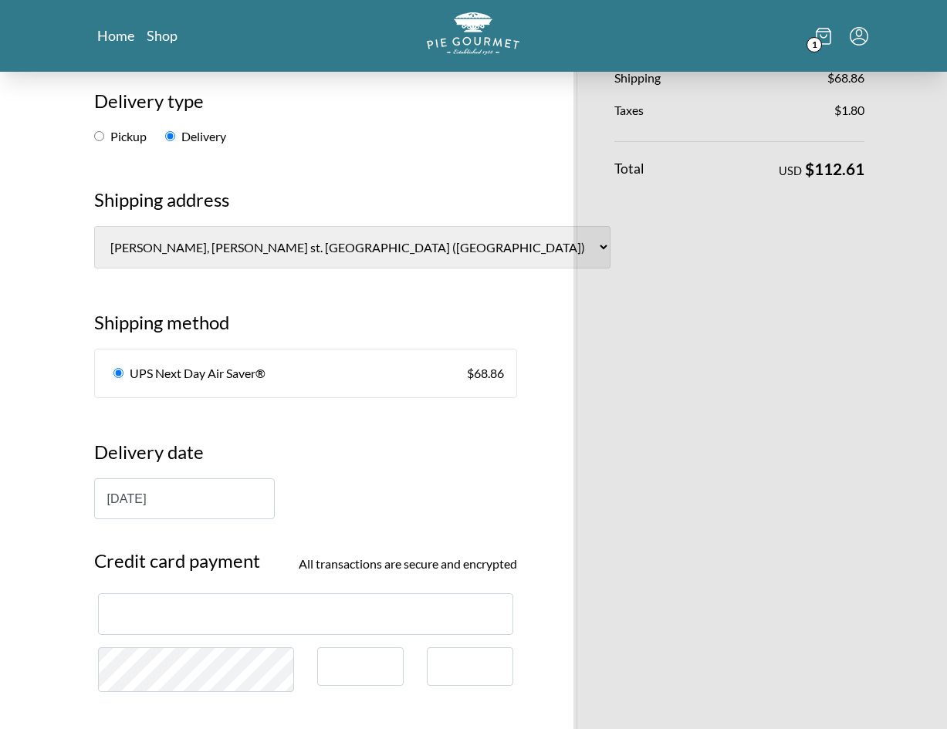
scroll to position [226, 0]
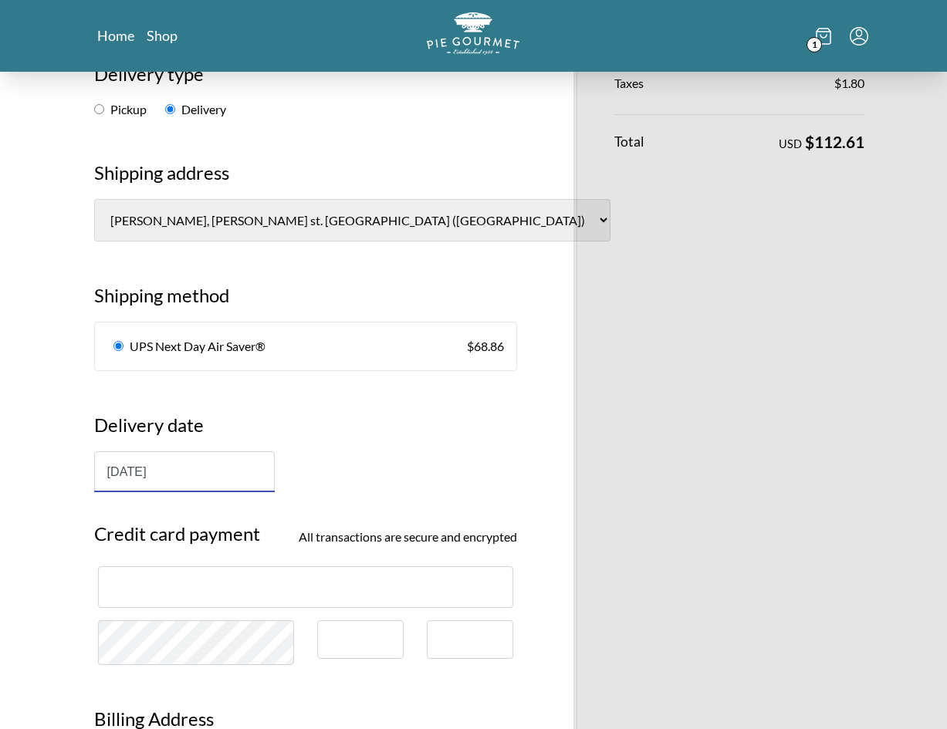
click at [216, 472] on input "[DATE]" at bounding box center [184, 471] width 181 height 41
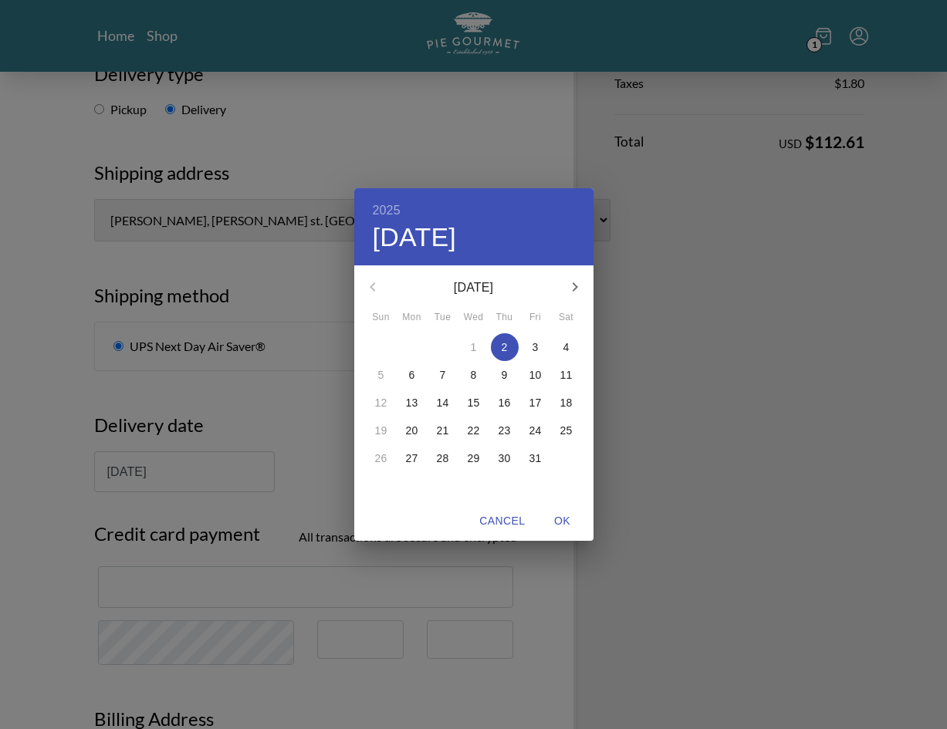
click at [299, 505] on div "2025 Thu, Oct [DATE] Mon Tue Wed Thu Fri Sat 28 29 30 1 2 3 4 5 6 7 8 9 10 11 1…" at bounding box center [473, 364] width 947 height 729
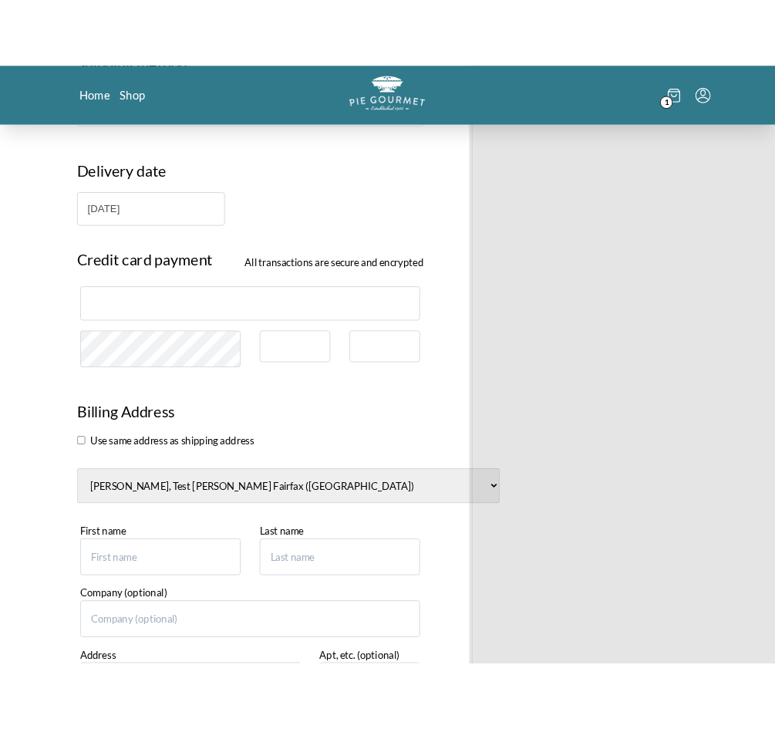
scroll to position [575, 0]
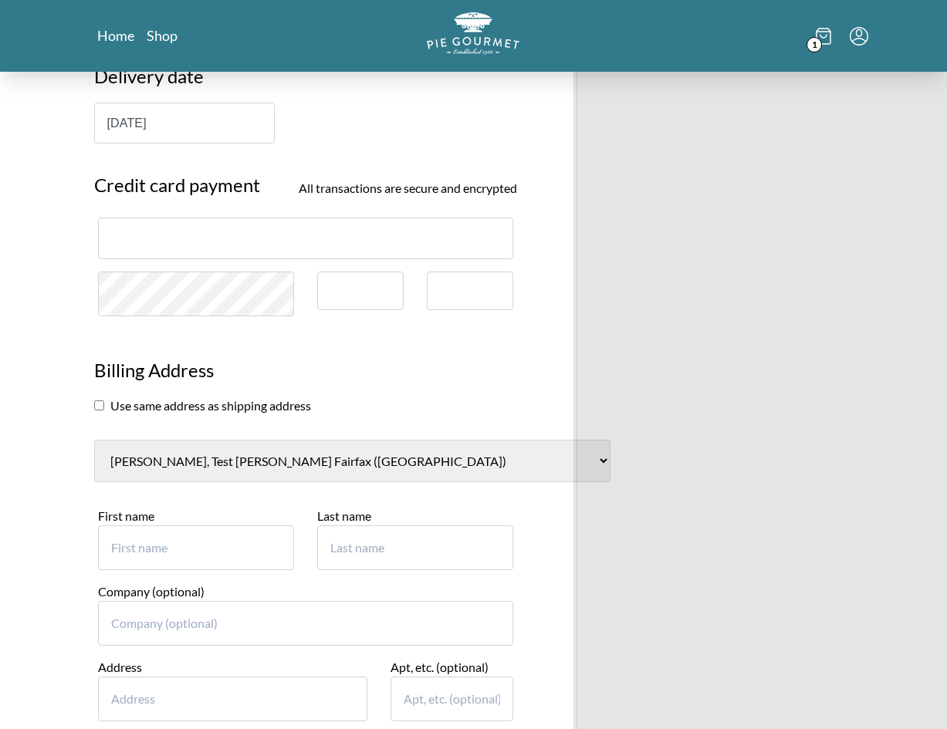
click at [103, 411] on section "Use same address as shipping address" at bounding box center [306, 406] width 424 height 19
click at [99, 407] on input "checkbox" at bounding box center [99, 405] width 10 height 10
checkbox input "true"
select select "7"
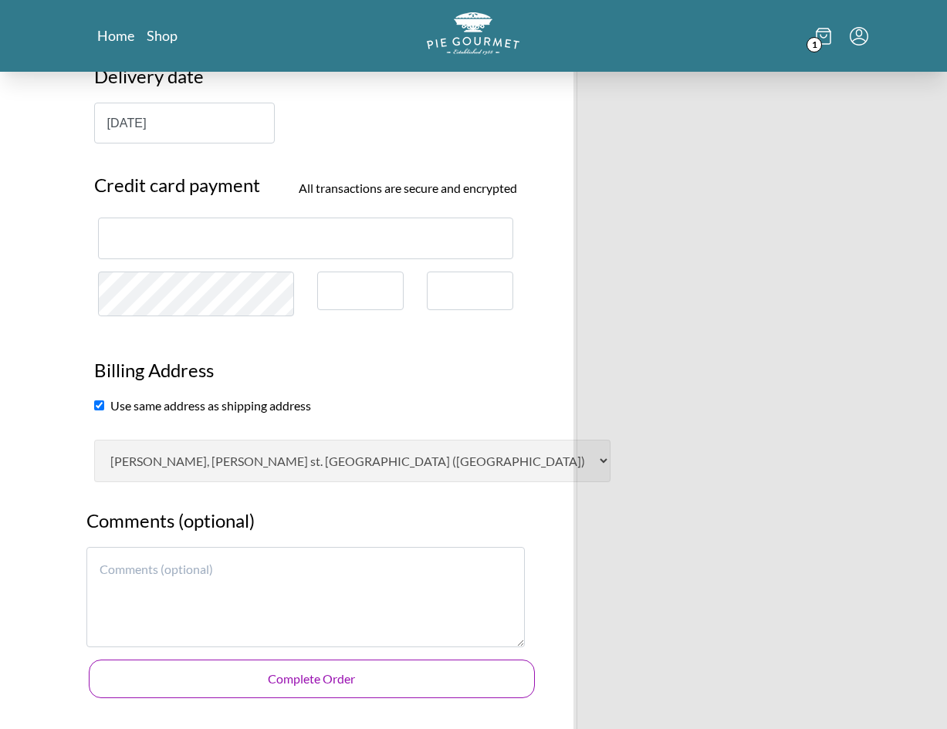
click at [413, 676] on button "Complete Order" at bounding box center [312, 679] width 447 height 39
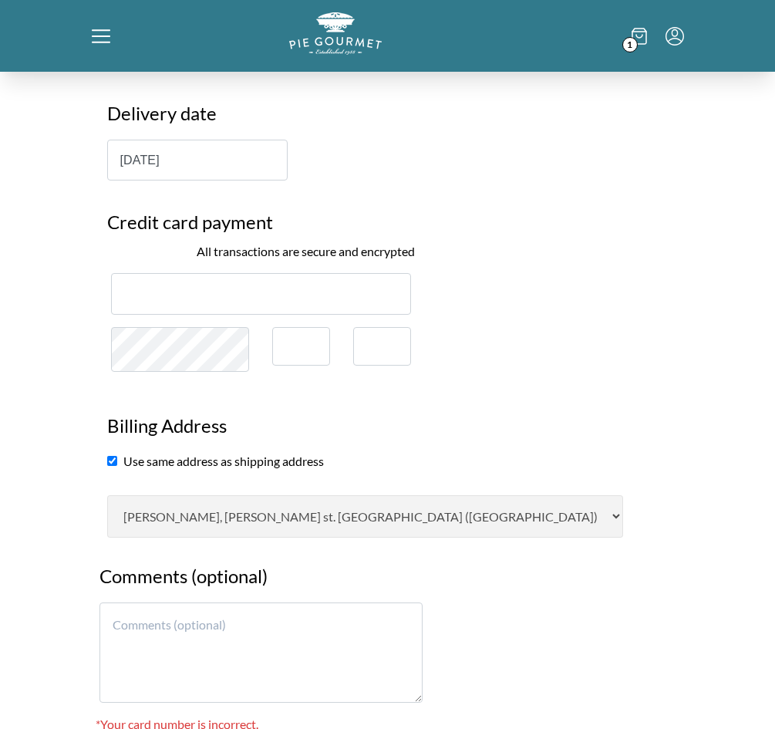
click at [596, 412] on div "Pie Gourmet Customer information Ciprian1 Ilies1 ( [EMAIL_ADDRESS][DOMAIN_NAME]…" at bounding box center [388, 181] width 608 height 1369
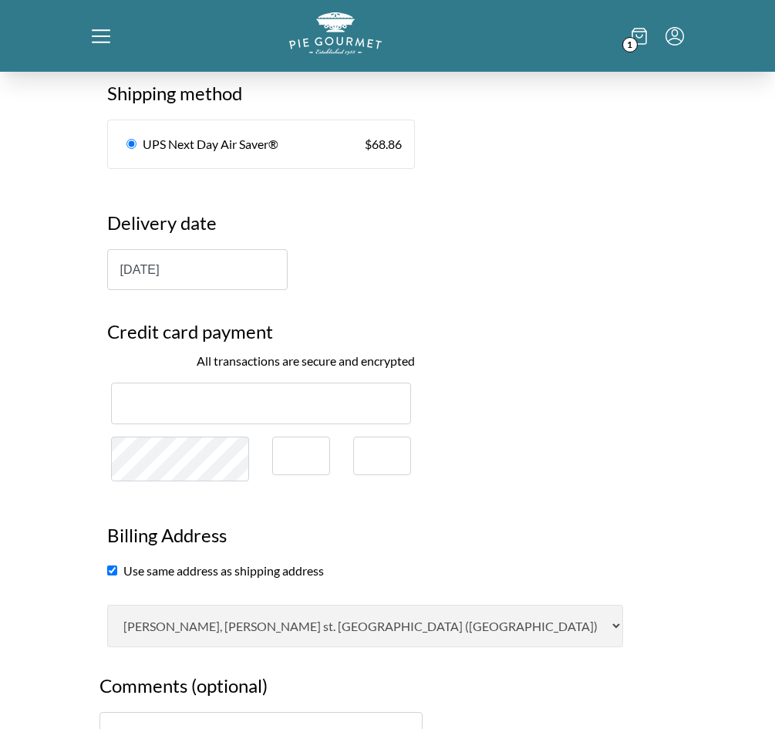
scroll to position [473, 0]
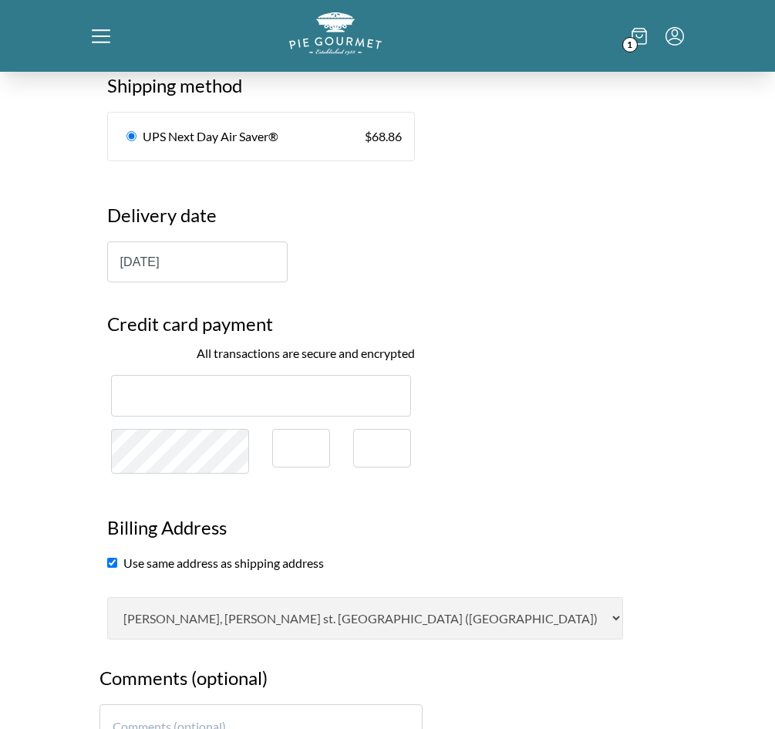
click at [603, 528] on div "Pie Gourmet Customer information Ciprian1 Ilies1 ( [EMAIL_ADDRESS][DOMAIN_NAME]…" at bounding box center [388, 283] width 608 height 1369
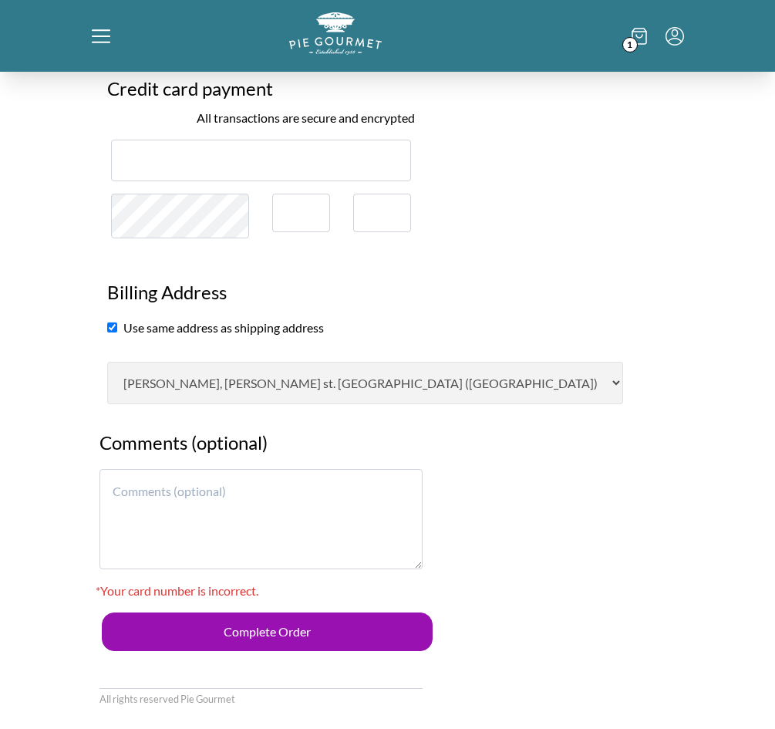
scroll to position [711, 0]
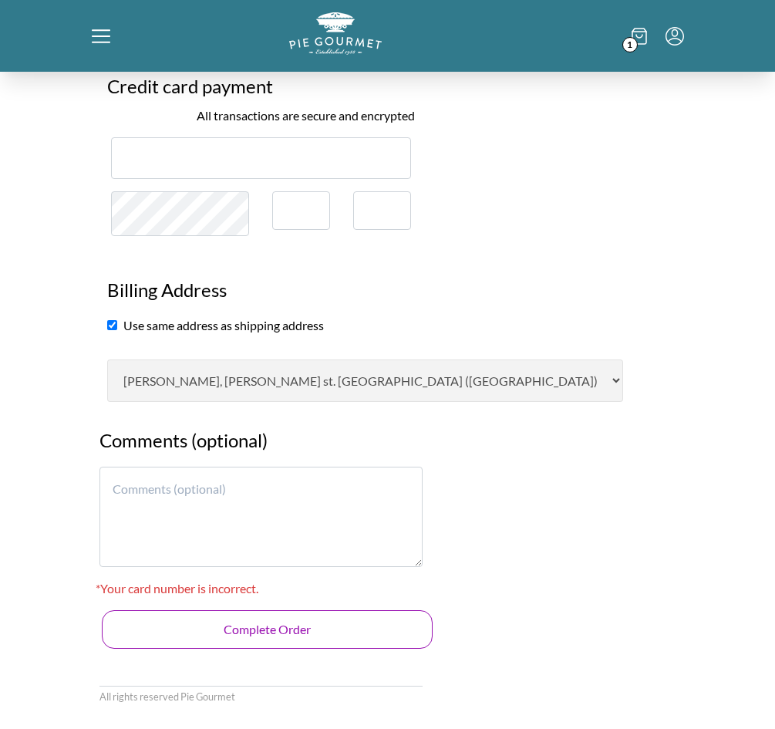
click at [292, 618] on button "Complete Order" at bounding box center [268, 629] width 332 height 39
